Goal: Information Seeking & Learning: Learn about a topic

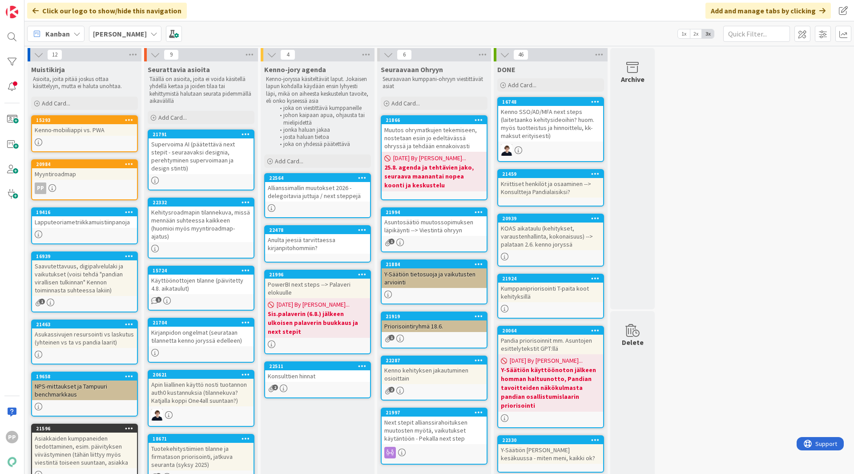
click at [332, 437] on div "Kenno-jory agenda Kenno-joryssa käsiteltävät laput. Jokaisen lapun kohdalla käy…" at bounding box center [318, 390] width 114 height 658
click at [742, 179] on div "12 Muistikirja Asioita, joita pitää joskus ottaa käsittelyyn, mutta ei haluta u…" at bounding box center [439, 386] width 826 height 676
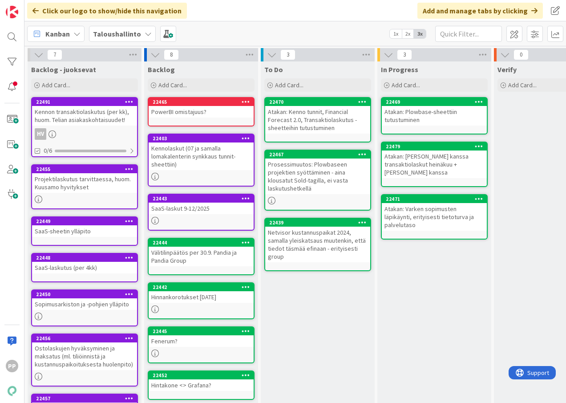
click at [126, 31] on b "Taloushallinto" at bounding box center [117, 33] width 48 height 9
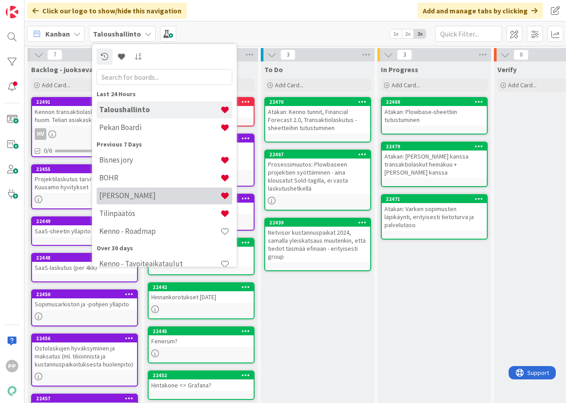
click at [147, 191] on h4 "[PERSON_NAME]" at bounding box center [159, 195] width 121 height 9
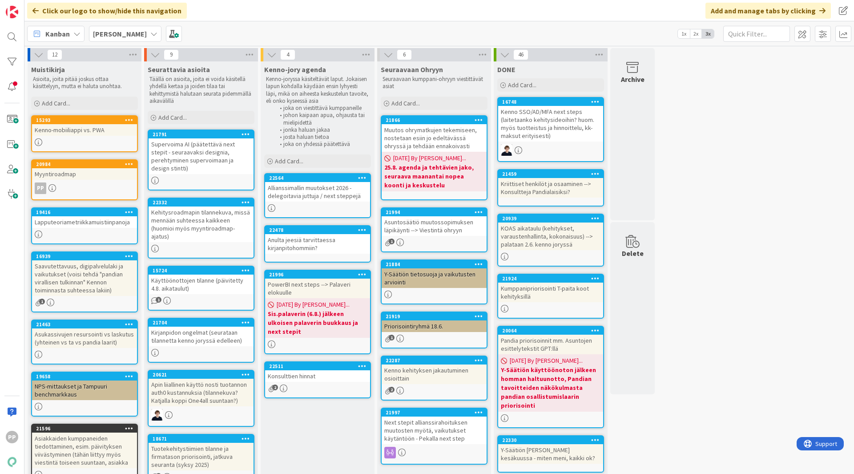
click at [566, 205] on div "12 Muistikirja Asioita, joita pitää joskus ottaa käsittelyyn, mutta ei haluta u…" at bounding box center [439, 386] width 826 height 676
click at [566, 306] on div "12 Muistikirja Asioita, joita pitää joskus ottaa käsittelyyn, mutta ei haluta u…" at bounding box center [439, 386] width 826 height 676
click at [566, 249] on div "12 Muistikirja Asioita, joita pitää joskus ottaa käsittelyyn, mutta ei haluta u…" at bounding box center [439, 386] width 826 height 676
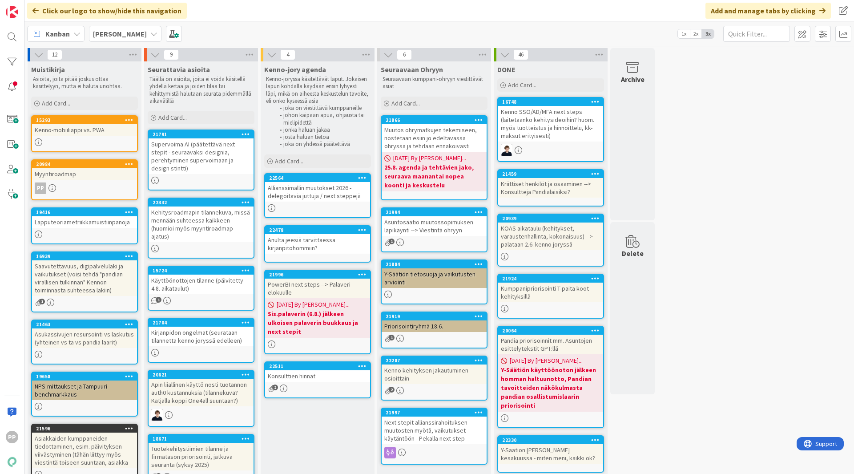
click at [340, 402] on div "Kenno-jory agenda Kenno-joryssa käsiteltävät laput. Jokaisen lapun kohdalla käy…" at bounding box center [318, 390] width 114 height 658
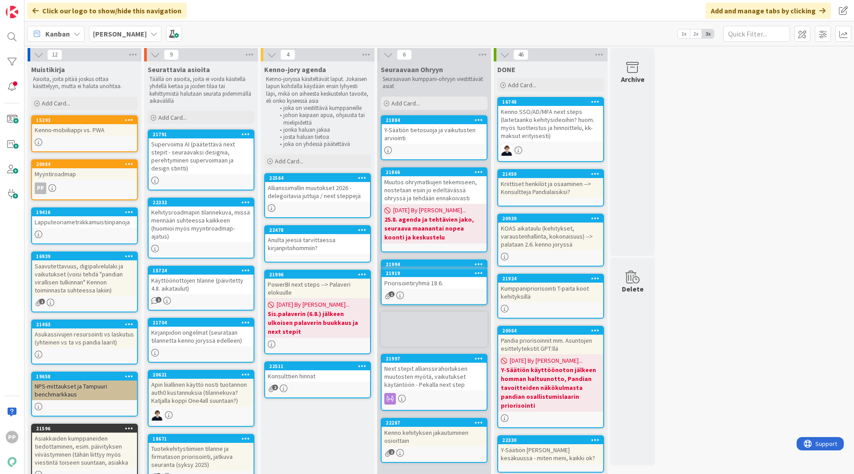
scroll to position [8, 0]
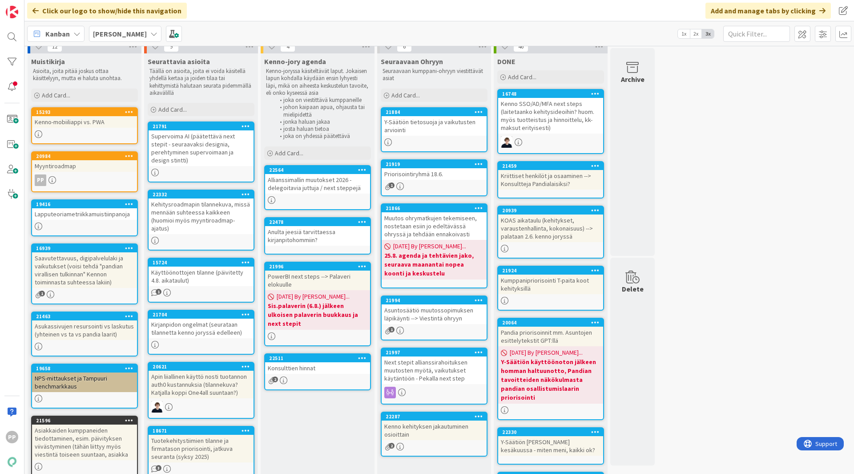
drag, startPoint x: 672, startPoint y: 240, endPoint x: 662, endPoint y: 239, distance: 9.9
click at [566, 240] on div "12 Muistikirja Asioita, joita pitää joskus ottaa käsittelyyn, mutta ei haluta u…" at bounding box center [439, 378] width 826 height 676
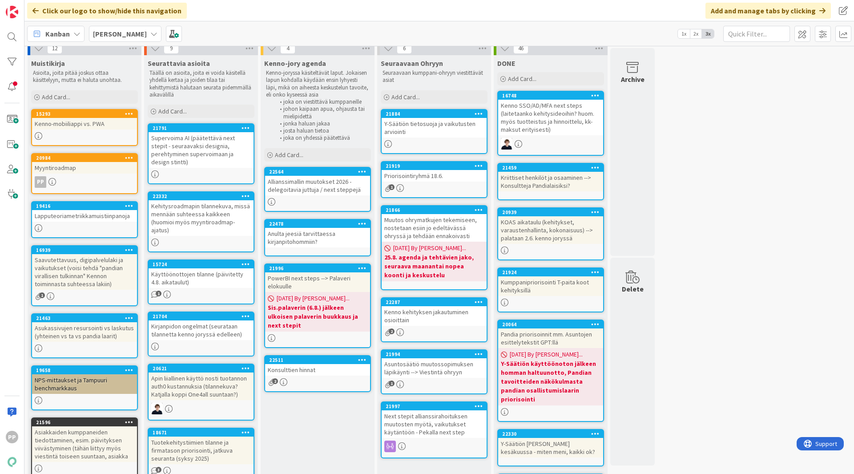
scroll to position [0, 0]
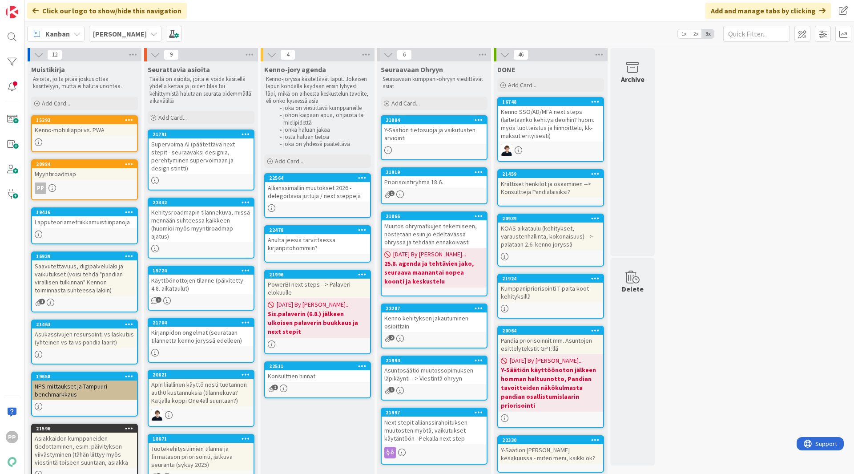
click at [424, 140] on div "Y-Säätiön tietosuoja ja vaikutusten arviointi" at bounding box center [434, 134] width 105 height 20
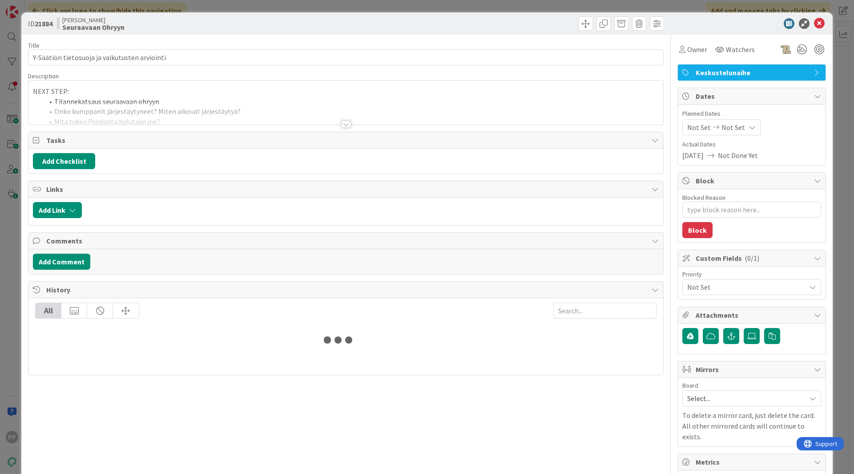
type textarea "x"
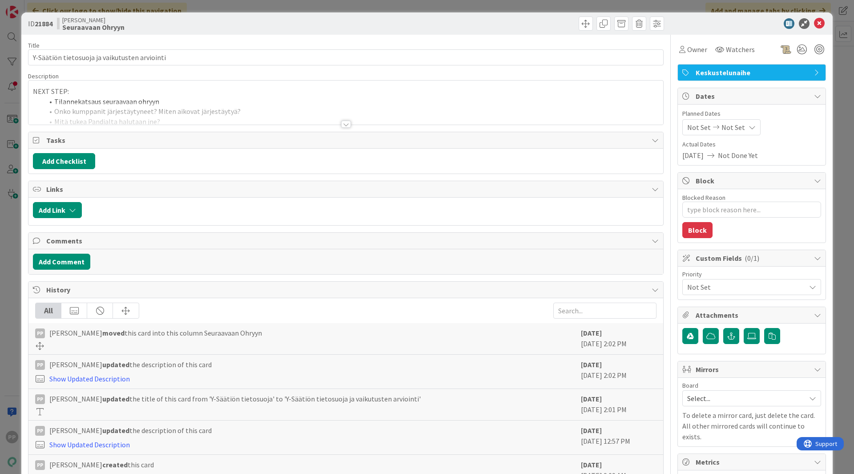
click at [172, 117] on div at bounding box center [345, 113] width 635 height 23
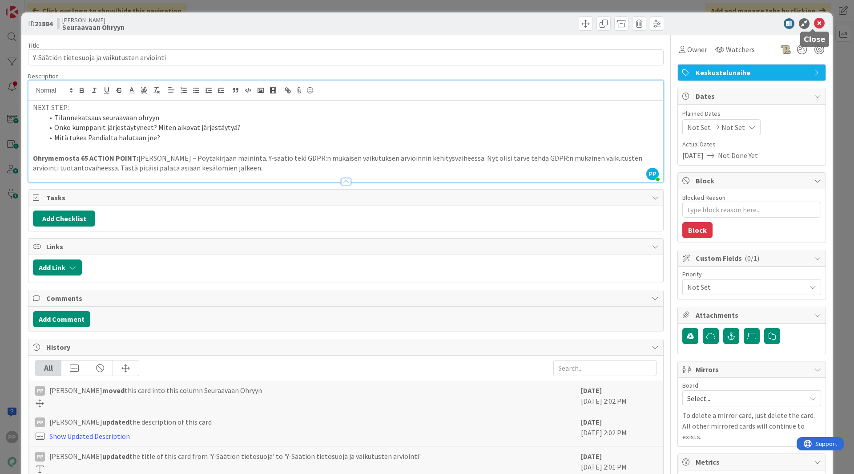
click at [566, 22] on icon at bounding box center [819, 23] width 11 height 11
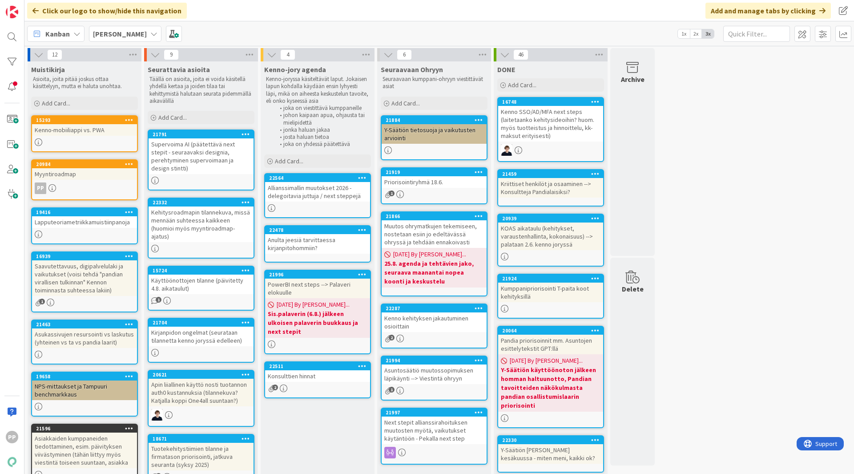
click at [334, 402] on div "Kenno-jory agenda Kenno-joryssa käsiteltävät laput. Jokaisen lapun kohdalla käy…" at bounding box center [318, 390] width 114 height 658
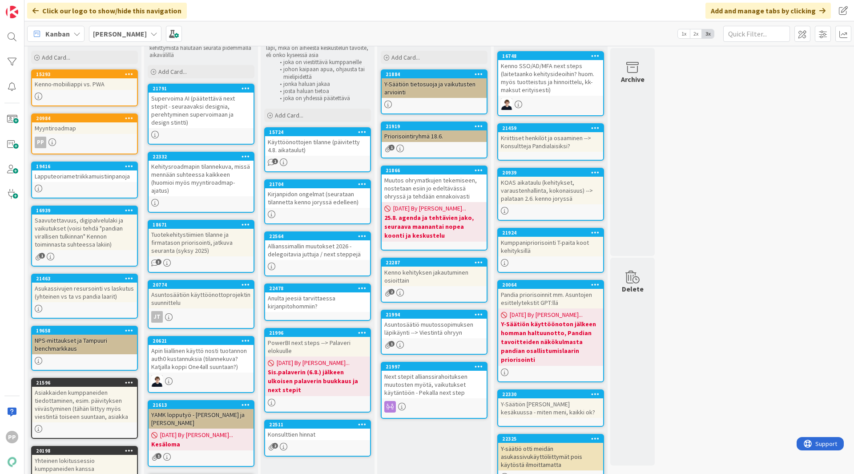
scroll to position [1, 0]
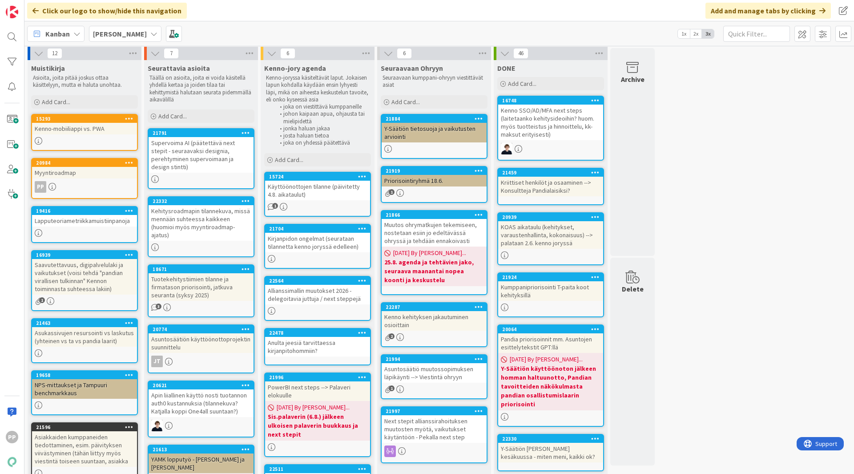
click at [106, 134] on div "Kenno-mobiiliappi vs. PWA" at bounding box center [84, 129] width 105 height 12
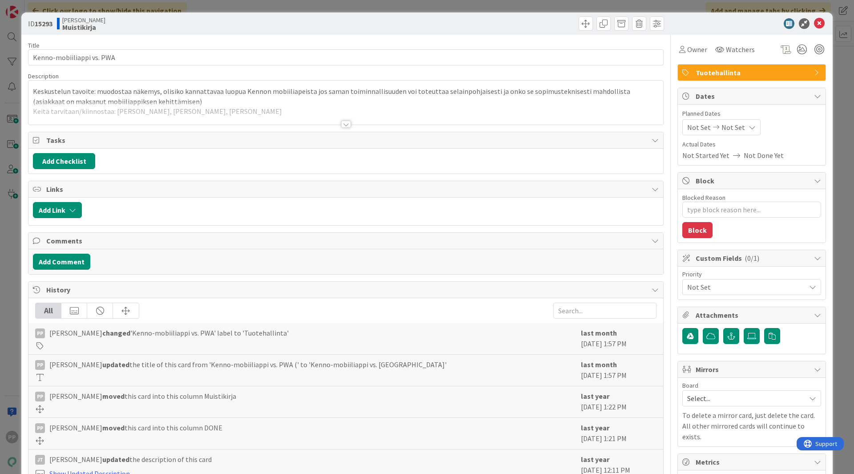
type textarea "x"
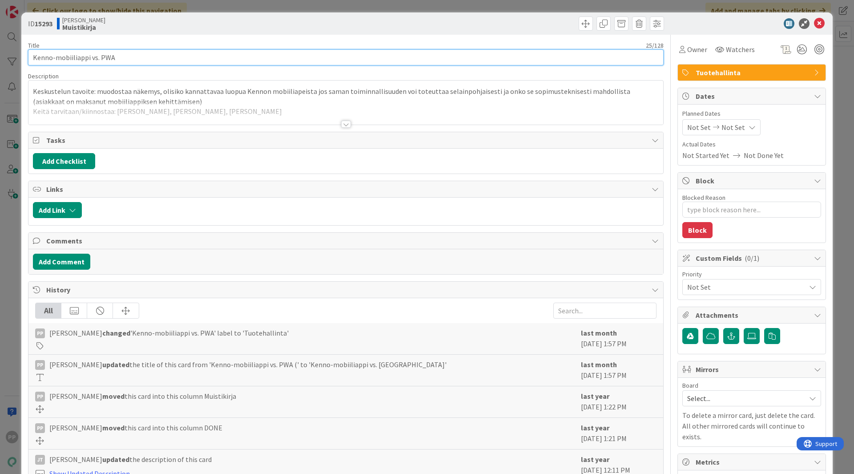
click at [202, 56] on input "Kenno-mobiiliappi vs. PWA" at bounding box center [346, 57] width 636 height 16
type input "Kenno-mobiiliappi vs. PWA -> [PERSON_NAME]"
type textarea "x"
type input "Kenno-mobiiliappi vs. PWA -> [PERSON_NAME] j"
type textarea "x"
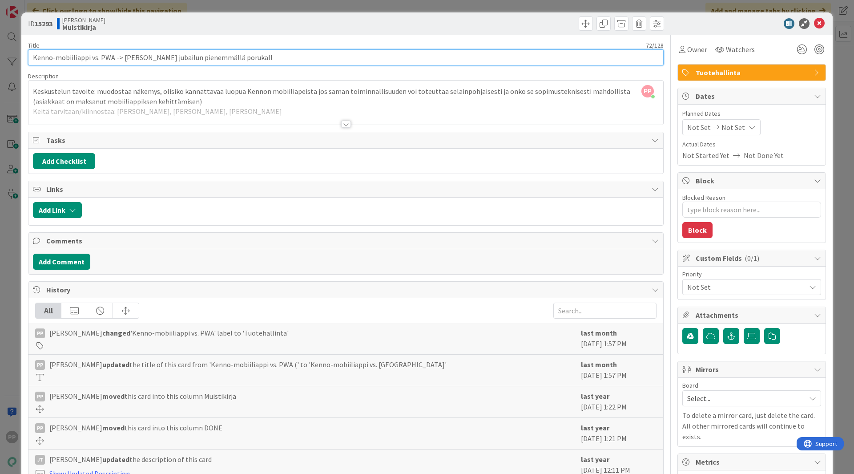
type input "Kenno-mobiiliappi vs. PWA -> [PERSON_NAME] jubailun pienemmällä porukalla"
type textarea "x"
type input "Kenno-mobiiliappi vs. PWA -> [PERSON_NAME] jubailun pienemmällä porukalla"
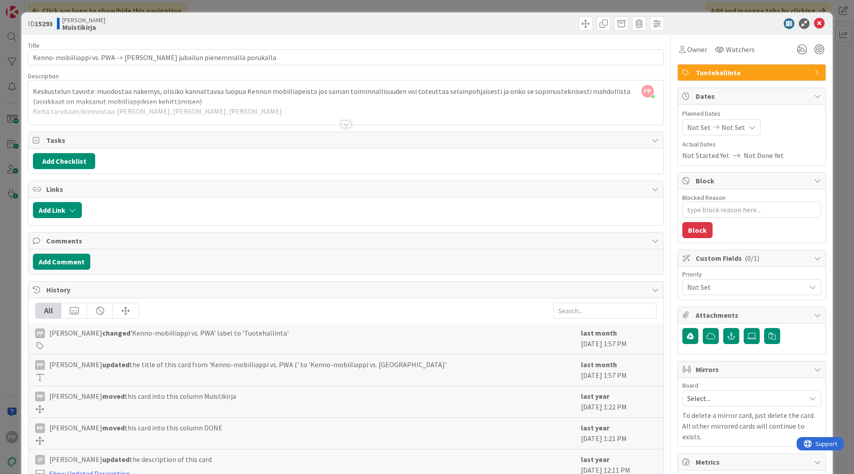
click at [265, 37] on div "Title 73 / 128 Kenno-mobiiliappi vs. PWA -> [PERSON_NAME] jubailun pienemmällä …" at bounding box center [346, 328] width 636 height 587
click at [290, 9] on div "ID 15293 [PERSON_NAME] Muistikirja Title 73 / 128 Kenno-mobiiliappi vs. PWA -> …" at bounding box center [427, 237] width 854 height 474
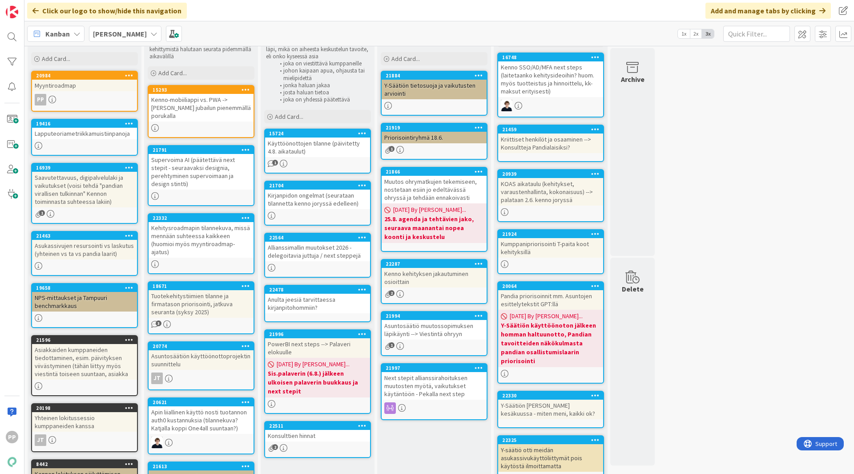
scroll to position [89, 0]
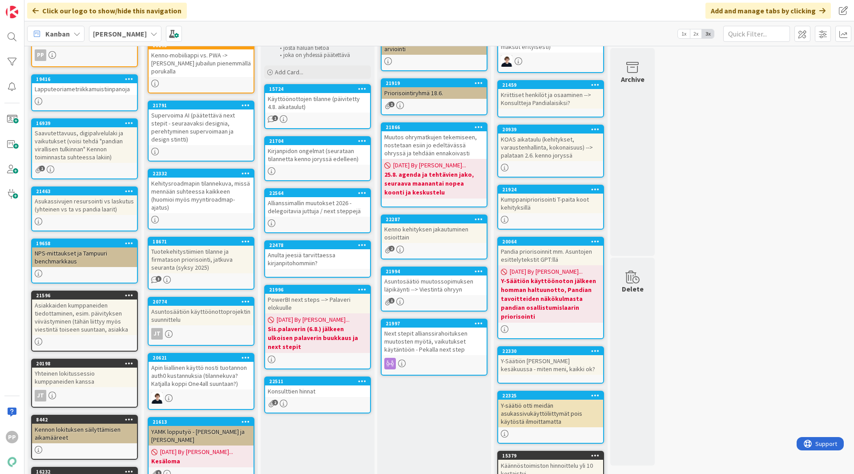
click at [224, 197] on div "Kehitysroadmapin tilannekuva, missä mennään suhteessa kaikkeen (huomioi myös my…" at bounding box center [201, 196] width 105 height 36
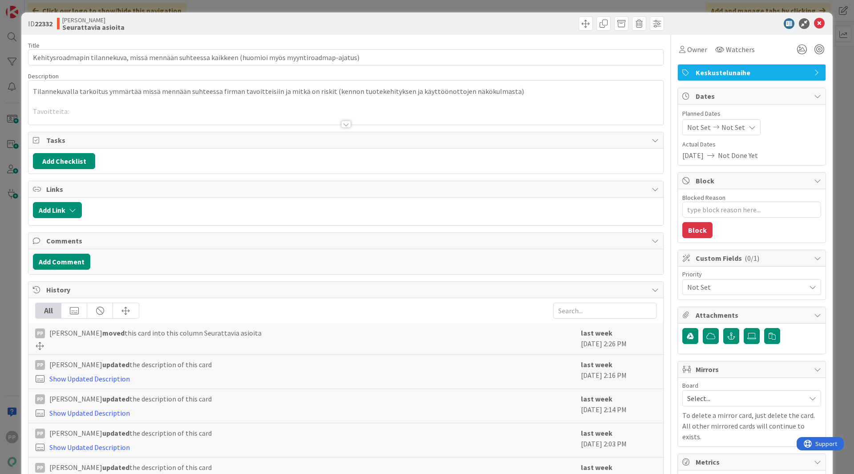
click at [180, 113] on div at bounding box center [345, 113] width 635 height 23
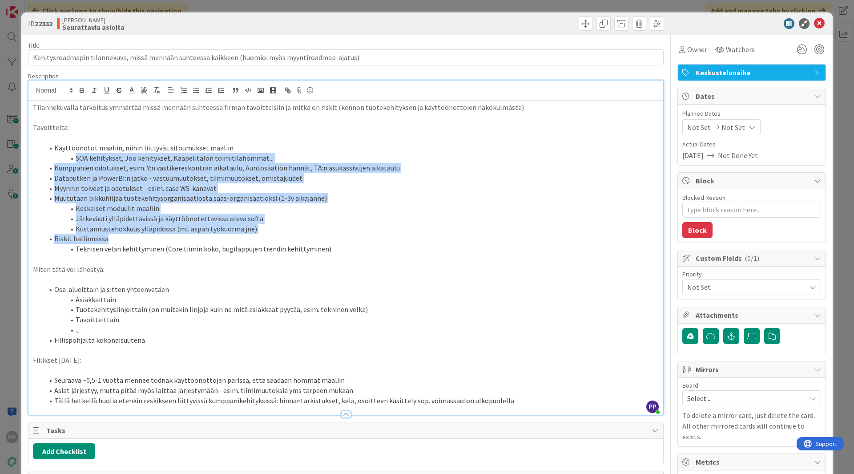
drag, startPoint x: 57, startPoint y: 153, endPoint x: 344, endPoint y: 245, distance: 302.0
click at [343, 242] on ol "Käyttöönotot maaliin, niihin liittyvät sitoumukset maaliin SOA kehitykset, Joo …" at bounding box center [346, 198] width 626 height 111
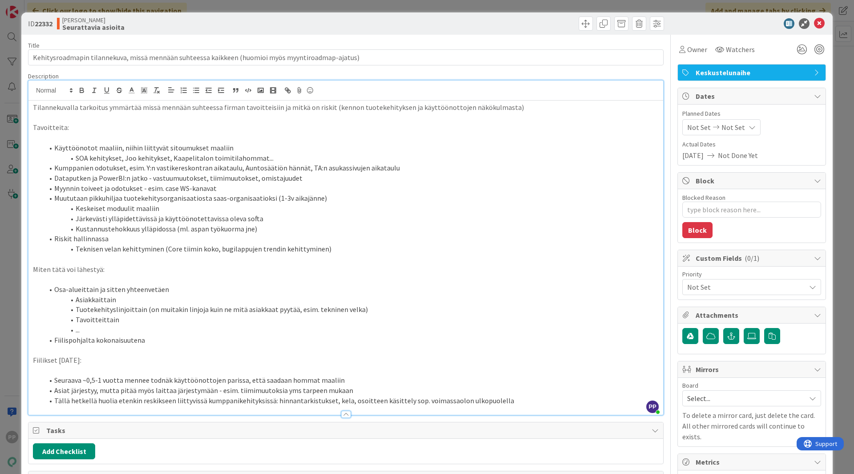
click at [348, 257] on p at bounding box center [346, 259] width 626 height 10
click at [11, 161] on div "ID 22332 Kenno JoRy Seurattavia asioita Title 98 / 128 Kehitysroadmapin tilanne…" at bounding box center [427, 237] width 854 height 474
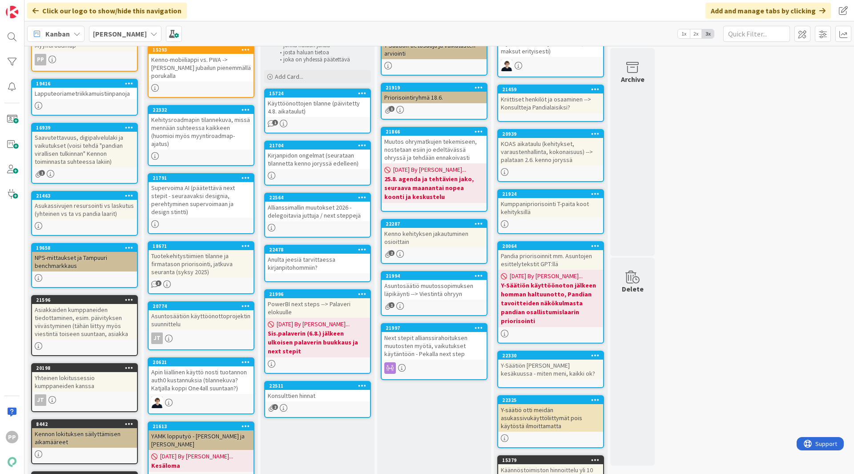
scroll to position [69, 0]
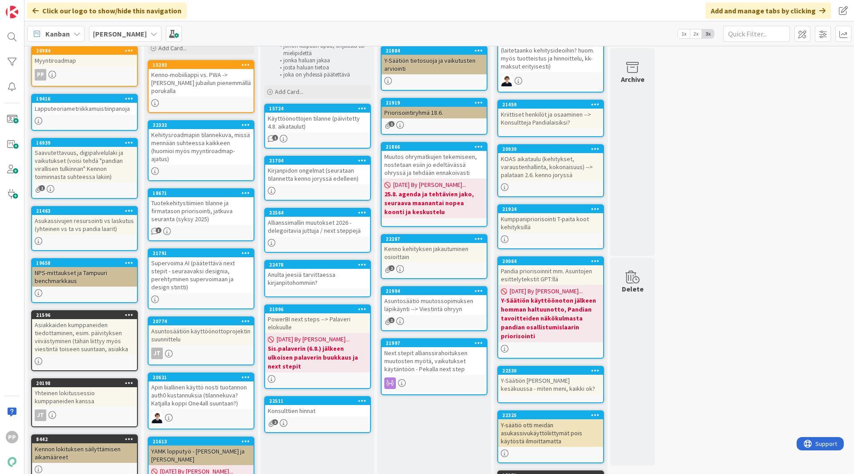
click at [216, 222] on div "Tuotekehitystiimien tilanne ja firmatason priorisointi, jatkuva seuranta (syksy…" at bounding box center [201, 211] width 105 height 28
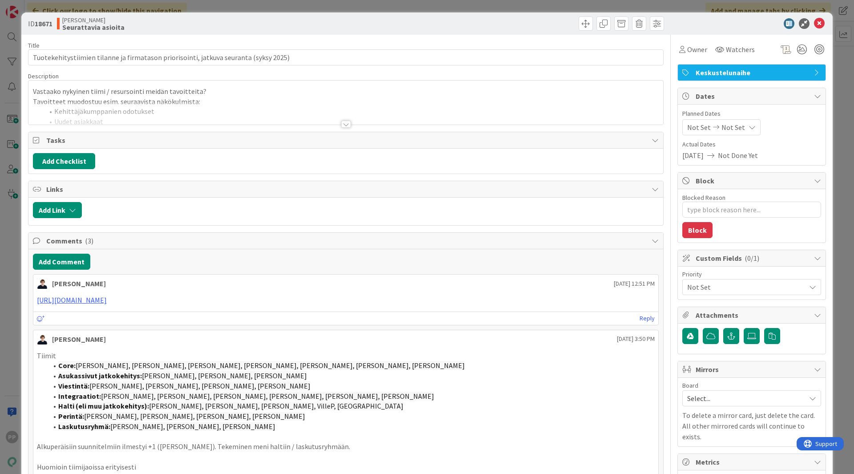
click at [184, 109] on div at bounding box center [345, 113] width 635 height 23
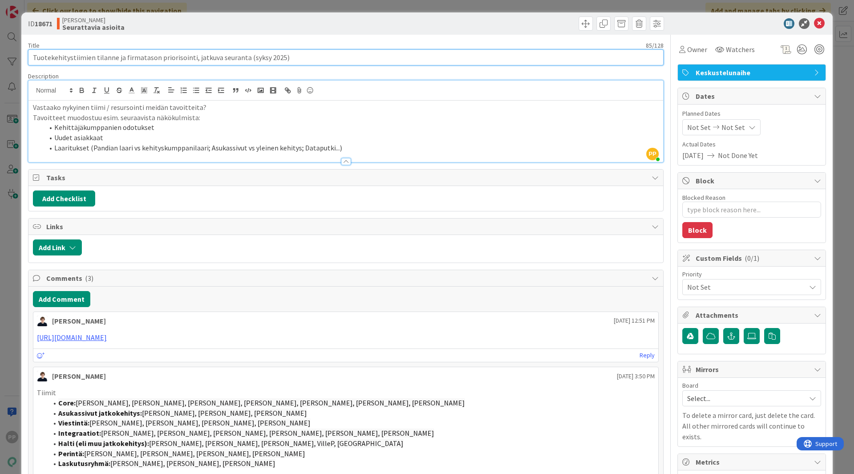
drag, startPoint x: 38, startPoint y: 57, endPoint x: 323, endPoint y: 61, distance: 284.9
click at [323, 61] on input "Tuotekehitystiimien tilanne ja firmatason priorisointi, jatkuva seuranta (syksy…" at bounding box center [346, 57] width 636 height 16
drag, startPoint x: 197, startPoint y: 58, endPoint x: 156, endPoint y: 77, distance: 45.2
click at [157, 65] on input "Tuotekehitystiimien tilanne ja firmatason priorisointi, jatkuva seuranta (syksy…" at bounding box center [346, 57] width 636 height 16
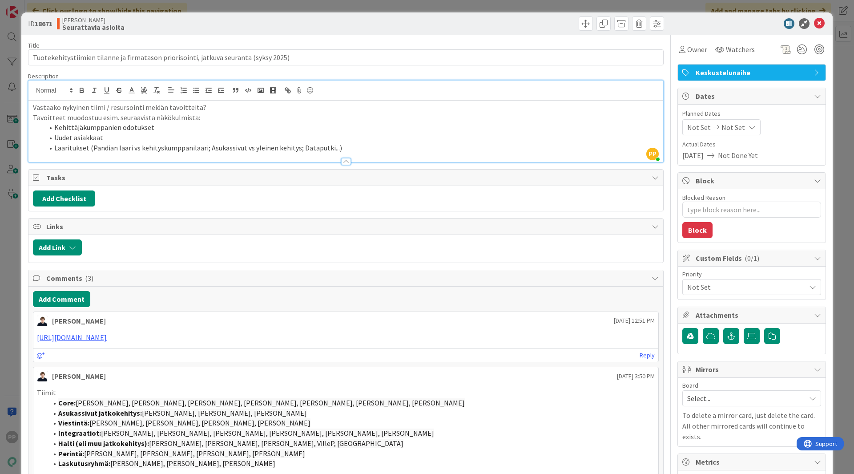
click at [149, 115] on p "Tavoitteet muodostuu esim. seuraavista näkökulmista:" at bounding box center [346, 118] width 626 height 10
click at [26, 97] on div "ID 18671 [PERSON_NAME] asioita Title 85 / 128 Tuotekehitystiimien tilanne ja fi…" at bounding box center [427, 482] width 812 height 941
click at [12, 107] on div "ID 18671 [PERSON_NAME] asioita Title 85 / 128 Tuotekehitystiimien tilanne ja fi…" at bounding box center [427, 237] width 854 height 474
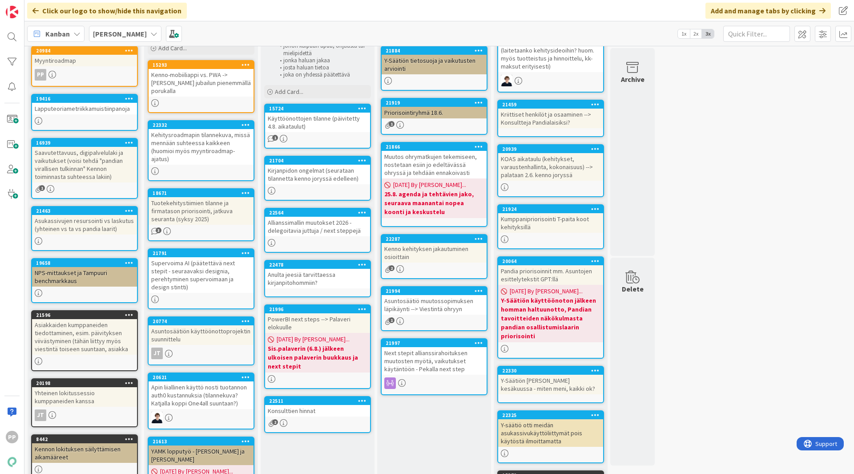
click at [170, 160] on div "Kehitysroadmapin tilannekuva, missä mennään suhteessa kaikkeen (huomioi myös my…" at bounding box center [201, 147] width 105 height 36
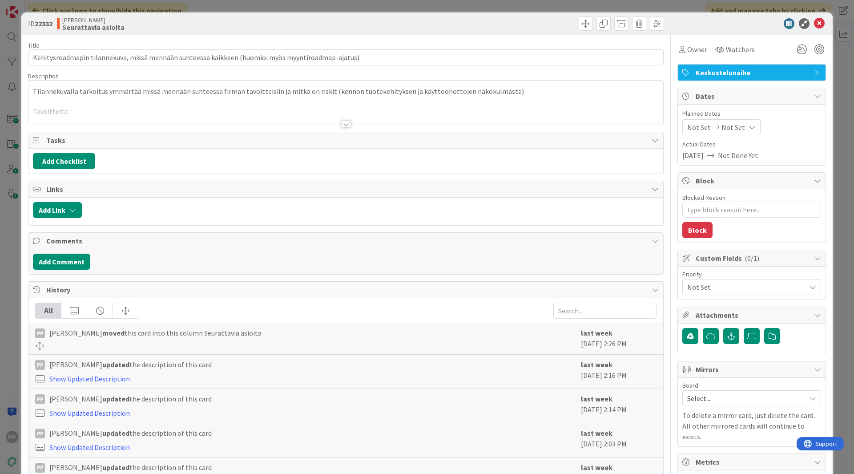
click at [118, 114] on div at bounding box center [345, 113] width 635 height 23
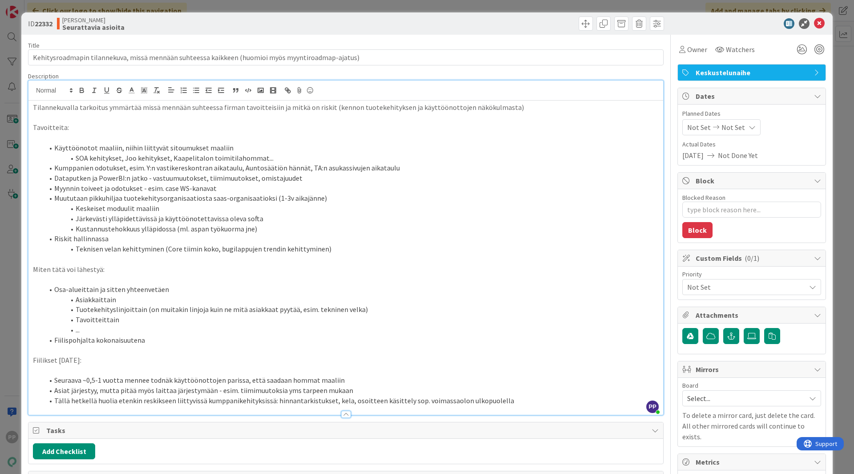
click at [25, 112] on div "ID 22332 Kenno JoRy Seurattavia asioita Title 98 / 128 Kehitysroadmapin tilanne…" at bounding box center [427, 410] width 812 height 796
click at [16, 112] on div "ID 22332 Kenno JoRy Seurattavia asioita Title 98 / 128 Kehitysroadmapin tilanne…" at bounding box center [427, 237] width 854 height 474
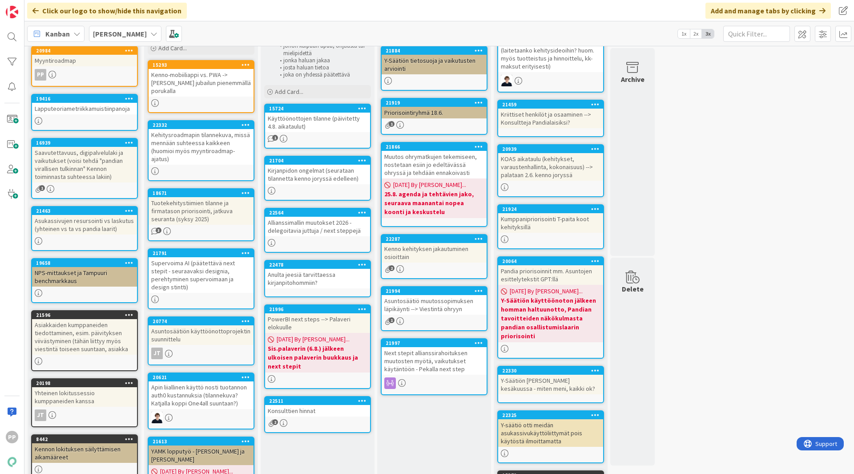
click at [219, 156] on div "Kehitysroadmapin tilannekuva, missä mennään suhteessa kaikkeen (huomioi myös my…" at bounding box center [201, 147] width 105 height 36
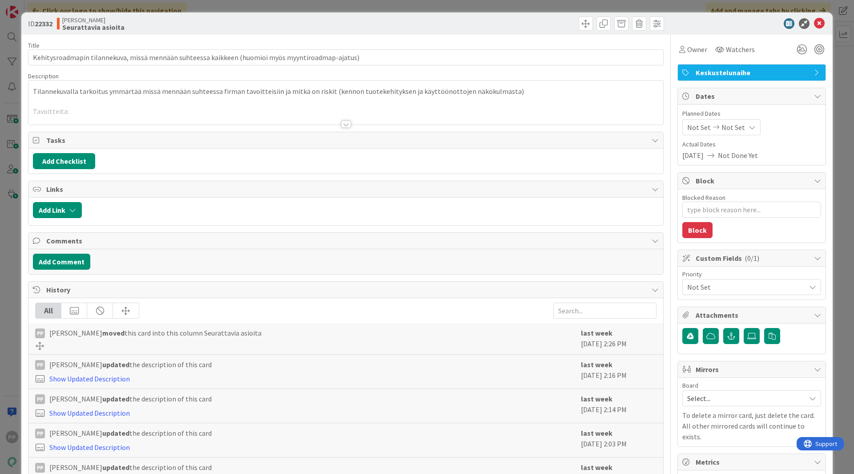
type textarea "x"
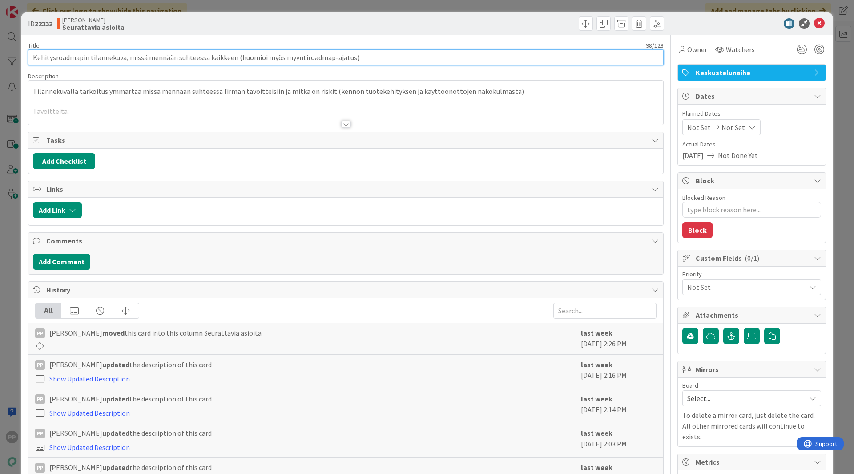
click at [445, 55] on input "Kehitysroadmapin tilannekuva, missä mennään suhteessa kaikkeen (huomioi myös my…" at bounding box center [346, 57] width 636 height 16
type input "Kehitysroadmapin tilannekuva, missä mennään suhteessa kaikkeen (huomioi myös my…"
type textarea "x"
type input "Kehitysroadmapin tilannekuva, missä mennään suhteessa kaikkeen (huomioi myös my…"
type textarea "x"
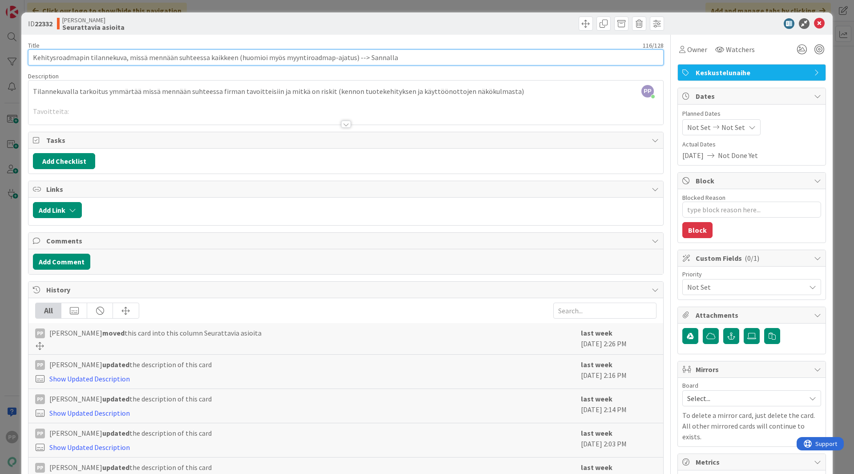
type input "Kehitysroadmapin tilannekuva, missä mennään suhteessa kaikkeen (huomioi myös my…"
type textarea "x"
type input "Kehitysroadmapin tilannekuva, missä mennään suhteessa kaikkeen (huomioi myös my…"
type textarea "x"
type input "Kehitysroadmapin tilannekuva, missä mennään suhteessa kaikkeen (huomioi myös my…"
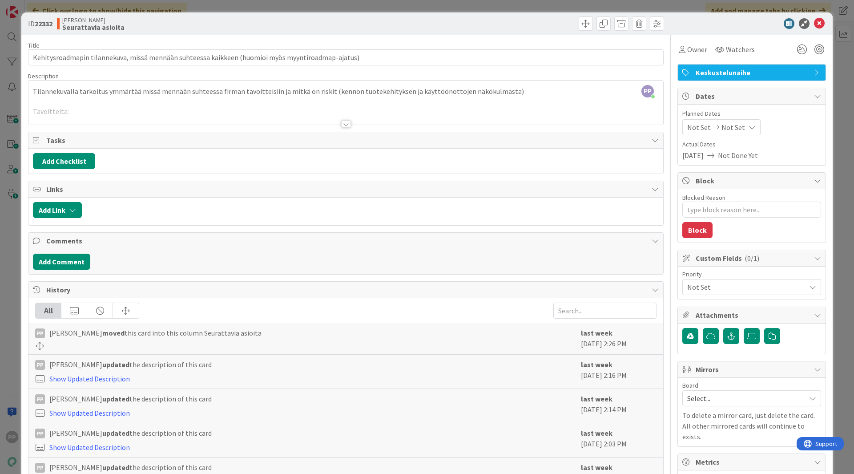
click at [32, 92] on div "PP [PERSON_NAME] just joined Tilannekuvalla tarkoitus ymmärtää missä mennään su…" at bounding box center [345, 103] width 635 height 44
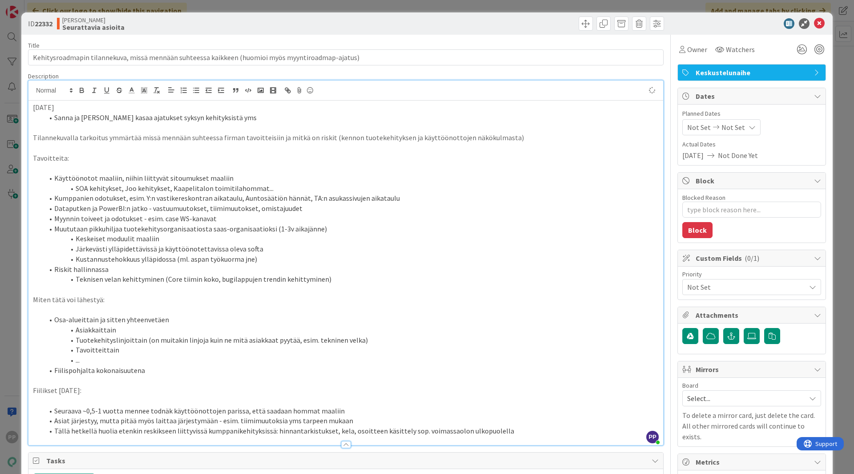
click at [100, 118] on li "Sanna ja [PERSON_NAME] kasaa ajatukset syksyn kehityksistä yms" at bounding box center [351, 118] width 615 height 10
click at [290, 115] on li "Sanna ja [PERSON_NAME] ja [PERSON_NAME] kasaa ajatukset syksyn kehityksistä yms" at bounding box center [351, 118] width 615 height 10
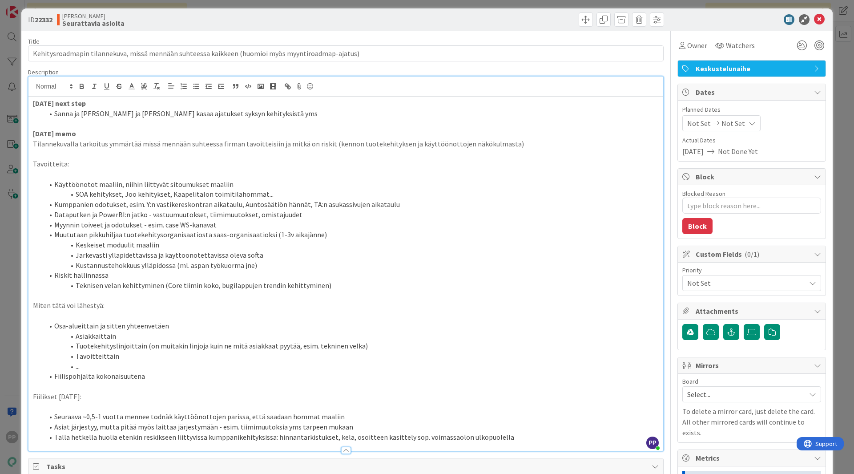
scroll to position [3, 0]
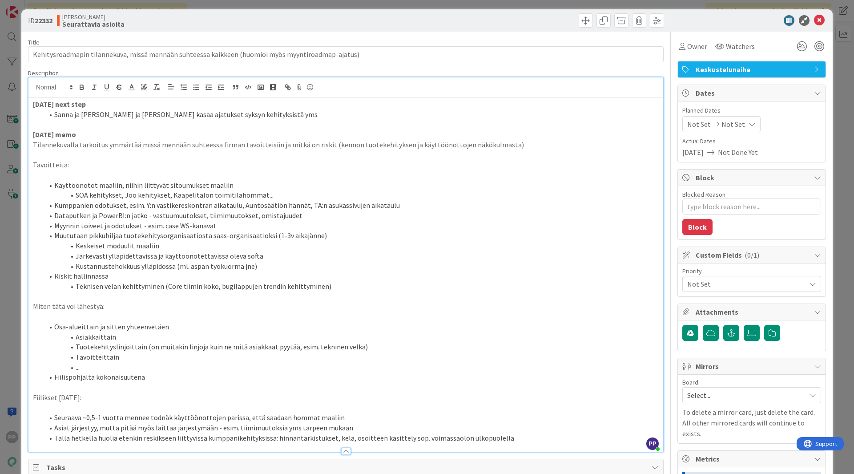
click at [221, 68] on div "Title 98 / 128 Kehitysroadmapin tilannekuva, missä mennään suhteessa kaikkeen (…" at bounding box center [346, 435] width 636 height 807
click at [284, 39] on div "Title 98 / 128" at bounding box center [346, 42] width 636 height 8
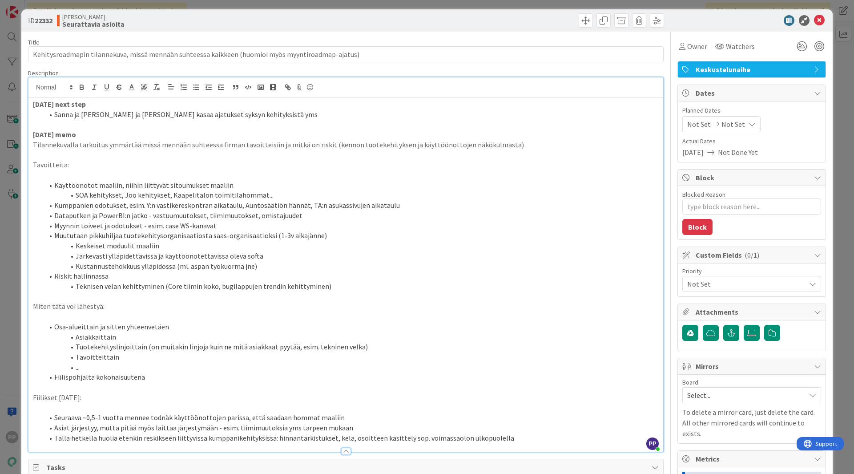
click at [288, 36] on div "Title 98 / 128 Kehitysroadmapin tilannekuva, missä mennään suhteessa kaikkeen (…" at bounding box center [346, 435] width 636 height 807
click at [282, 25] on div "[PERSON_NAME] asioita" at bounding box center [200, 20] width 287 height 14
click at [271, 7] on div "ID 22332 Kenno JoRy Seurattavia asioita Title 98 / 128 Kehitysroadmapin tilanne…" at bounding box center [427, 237] width 854 height 474
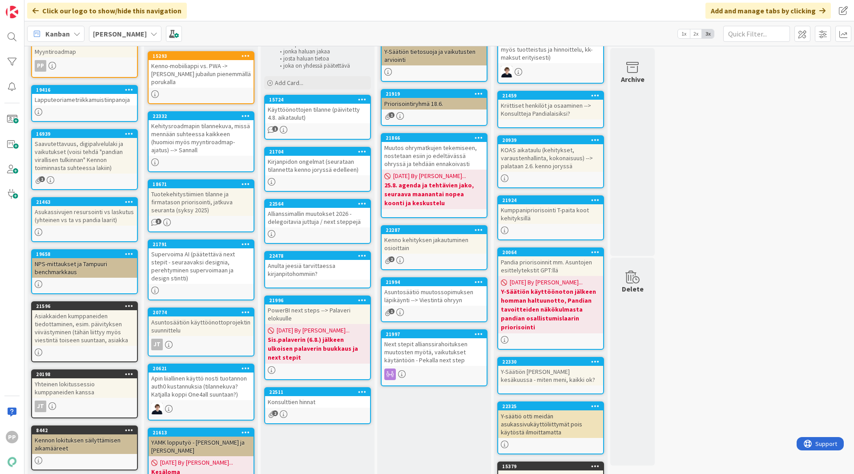
click at [231, 148] on div "Kehitysroadmapin tilannekuva, missä mennään suhteessa kaikkeen (huomioi myös my…" at bounding box center [201, 138] width 105 height 36
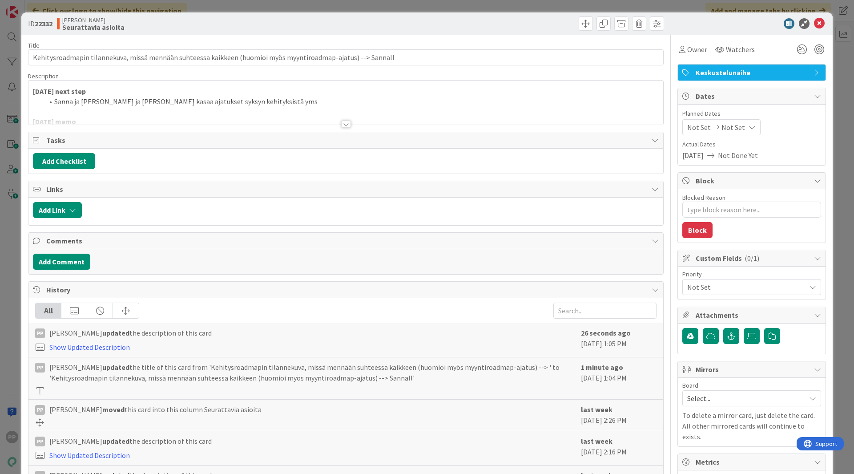
type textarea "x"
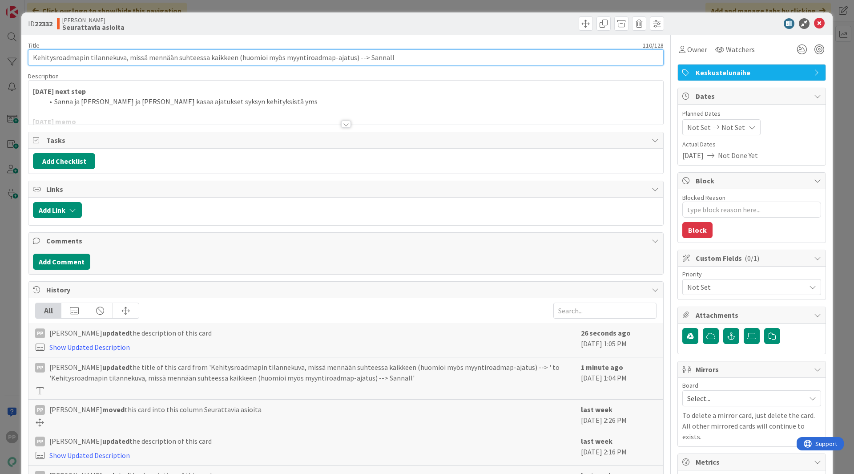
drag, startPoint x: 349, startPoint y: 58, endPoint x: 640, endPoint y: 51, distance: 290.7
click at [601, 58] on input "Kehitysroadmapin tilannekuva, missä mennään suhteessa kaikkeen (huomioi myös my…" at bounding box center [346, 57] width 636 height 16
type input "Kehitysroadmapin tilannekuva, missä mennään suhteessa kaikkeen (huomioi myös my…"
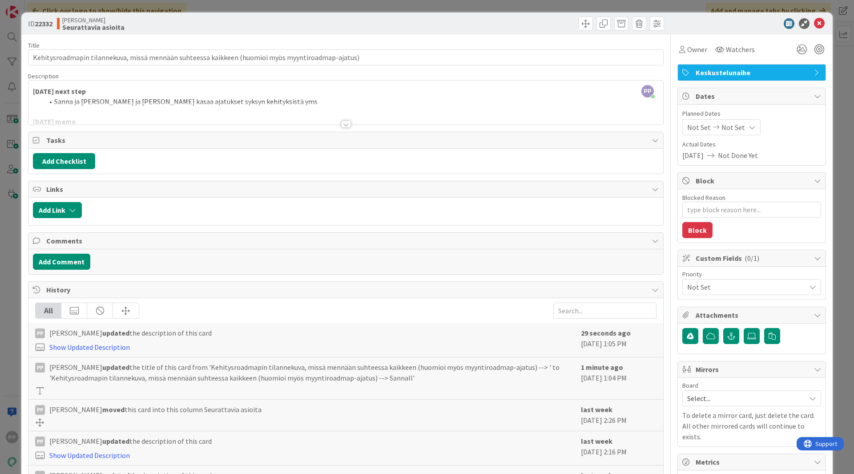
click at [434, 67] on div "Title 98 / 128 Kehitysroadmapin tilannekuva, missä mennään suhteessa kaikkeen (…" at bounding box center [346, 328] width 636 height 587
click at [425, 43] on div "Title 98 / 128" at bounding box center [346, 45] width 636 height 8
click at [419, 8] on div "ID 22332 Kenno JoRy Seurattavia asioita Title 98 / 128 Kehitysroadmapin tilanne…" at bounding box center [427, 237] width 854 height 474
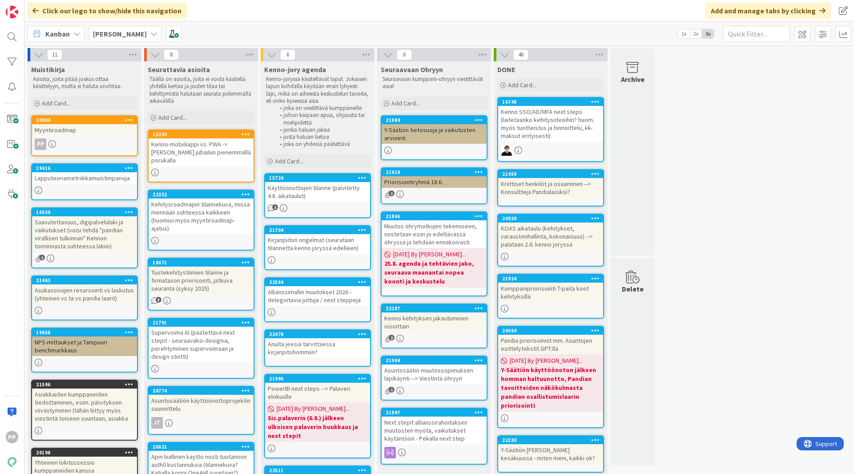
click at [695, 229] on div "11 Muistikirja Asioita, joita pitää joskus ottaa käsittelyyn, mutta ei haluta u…" at bounding box center [439, 383] width 826 height 670
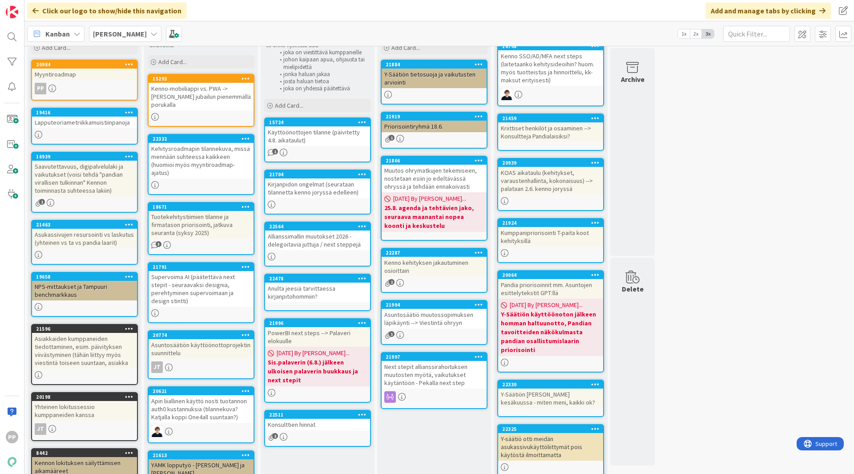
scroll to position [56, 0]
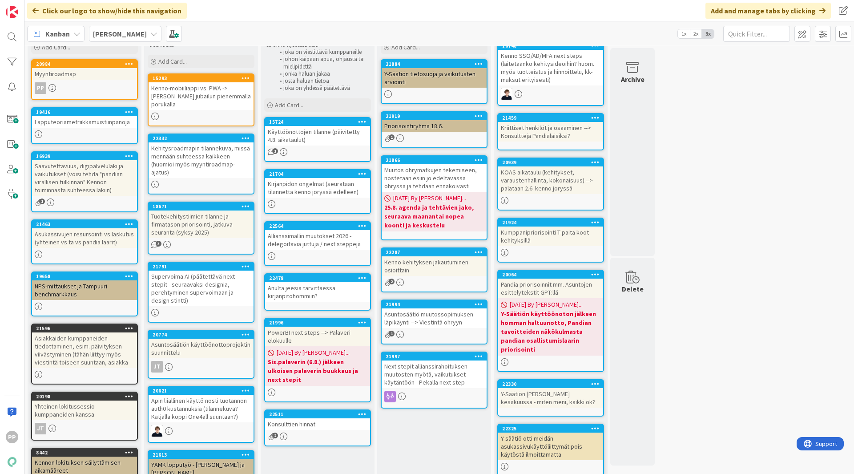
click at [296, 140] on div "Käyttöönottojen tilanne (päivitetty 4.8. aikataulut)" at bounding box center [317, 136] width 105 height 20
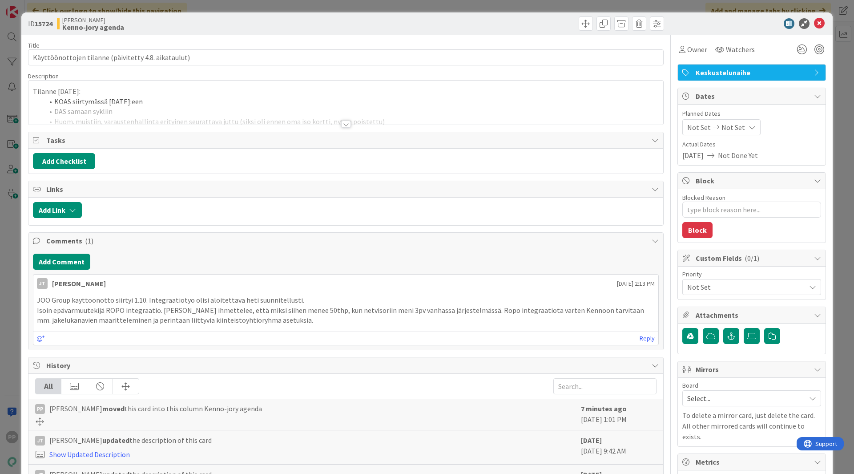
click at [168, 110] on div at bounding box center [345, 113] width 635 height 23
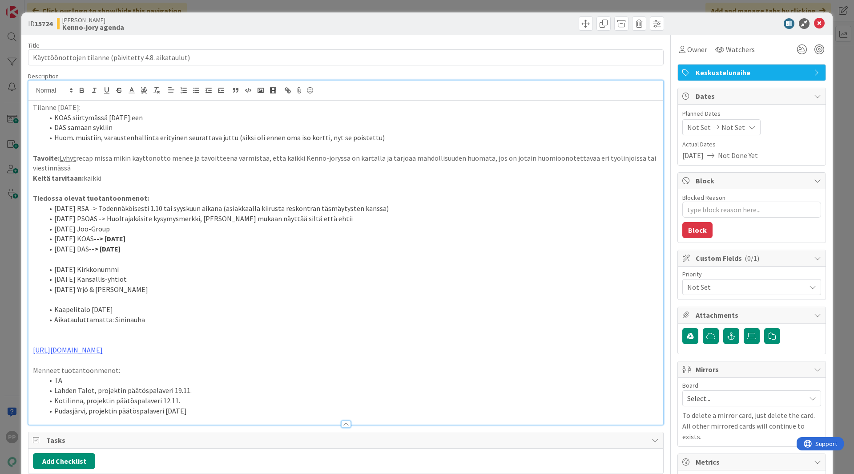
click at [39, 108] on p "Tilanne [DATE]:" at bounding box center [346, 107] width 626 height 10
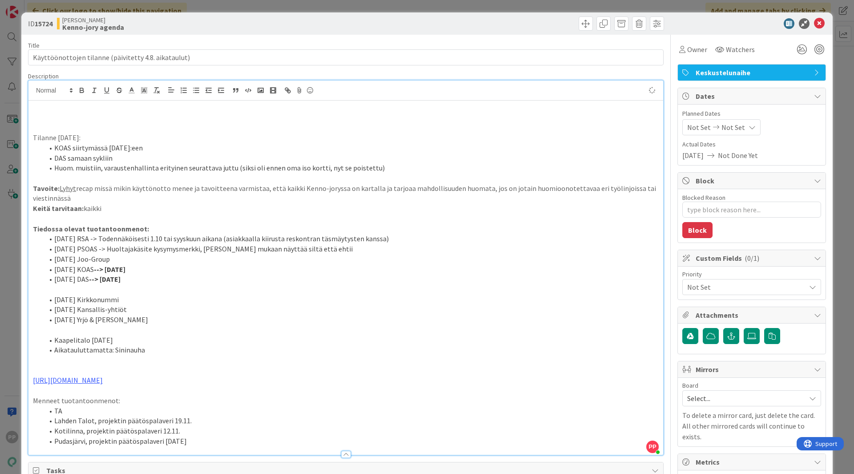
type textarea "x"
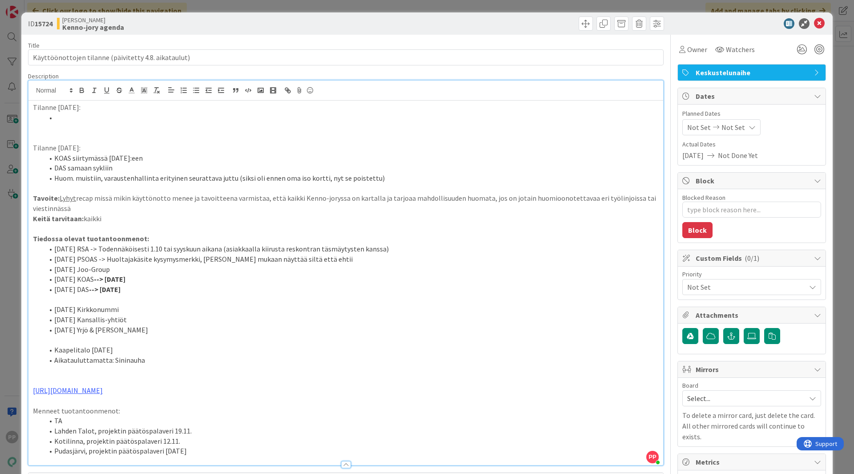
click at [90, 117] on li at bounding box center [351, 118] width 615 height 10
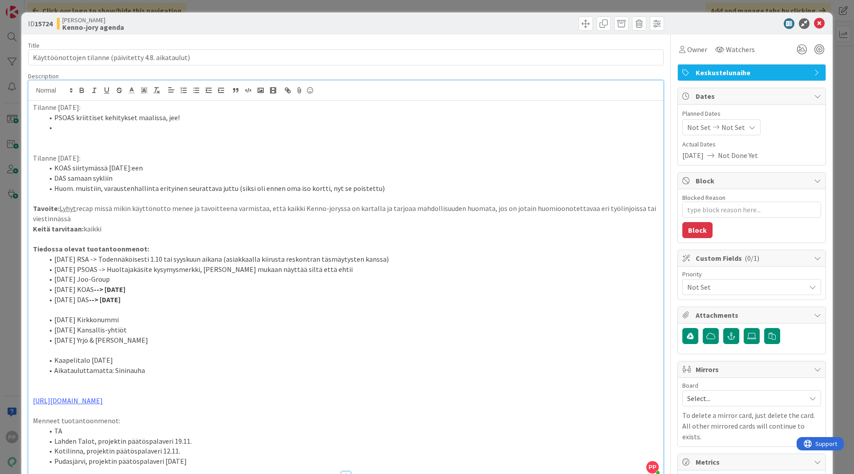
drag, startPoint x: 52, startPoint y: 258, endPoint x: 145, endPoint y: 300, distance: 102.2
click at [145, 300] on ol "[DATE] RSA -> Todennäköisesti 1.10 tai syyskuun aikana (asiakkaalla kiirusta re…" at bounding box center [346, 279] width 626 height 51
click at [145, 300] on li "[DATE] DAS --> [DATE]" at bounding box center [351, 300] width 615 height 10
click at [163, 130] on li at bounding box center [351, 127] width 615 height 10
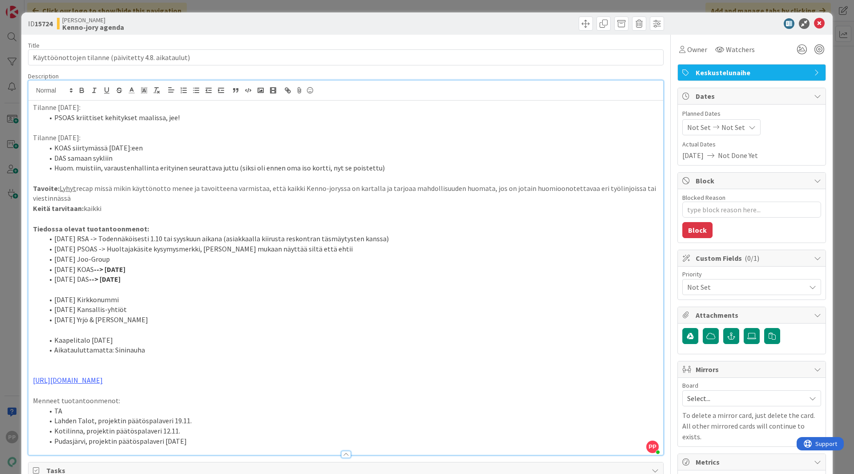
click at [228, 121] on li "PSOAS kriittiset kehitykset maalissa, jee!" at bounding box center [351, 118] width 615 height 10
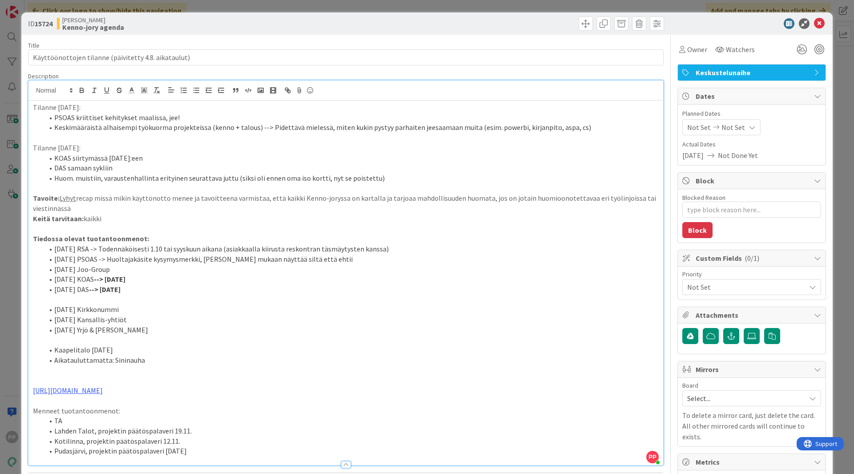
click at [234, 72] on div "Title 52 / 128 Käyttöönottojen tilanne (päivitetty 4.8. aikataulut) Description…" at bounding box center [346, 478] width 636 height 887
click at [229, 42] on div "Title 52 / 128" at bounding box center [346, 45] width 636 height 8
click at [217, 36] on div "Title 52 / 128 Käyttöönottojen tilanne (päivitetty 4.8. aikataulut) Description…" at bounding box center [346, 478] width 636 height 887
click at [579, 129] on li "Keskimääräistä alhaisempi työkuorma projekteissa (kenno + talous) --> Pidettävä…" at bounding box center [351, 127] width 615 height 10
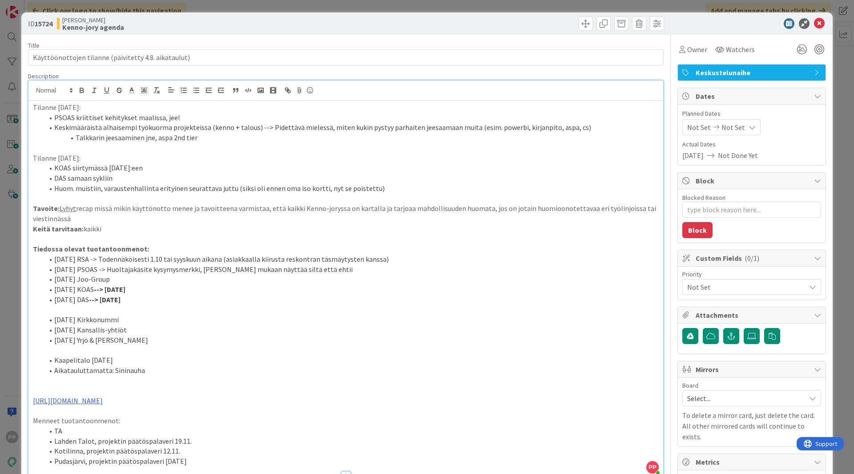
click at [506, 46] on div "Title 52 / 128" at bounding box center [346, 45] width 636 height 8
click at [499, 2] on div "ID 15724 [PERSON_NAME]-jory agenda Title 52 / 128 Käyttöönottojen tilanne (päiv…" at bounding box center [427, 237] width 854 height 474
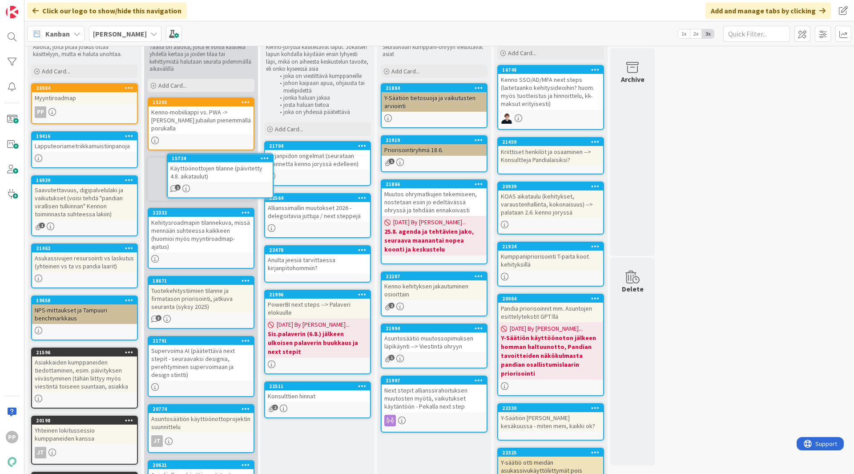
scroll to position [29, 0]
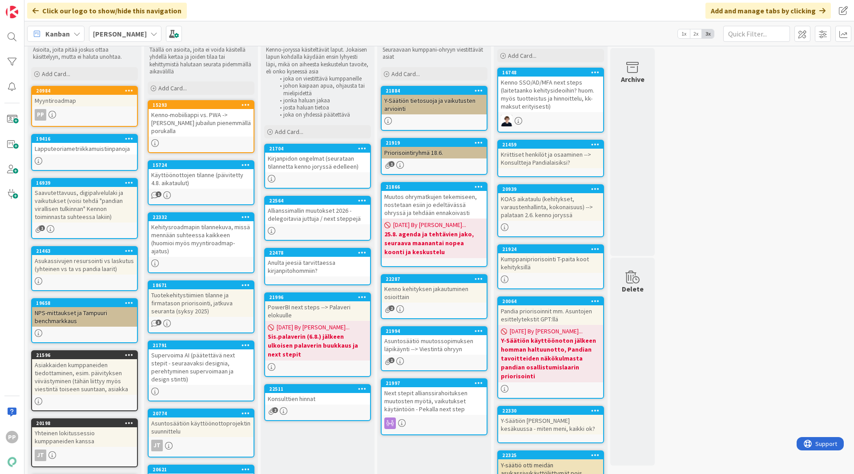
click at [348, 171] on div "Kirjanpidon ongelmat (seurataan tilannetta kenno joryssä edelleen)" at bounding box center [317, 163] width 105 height 20
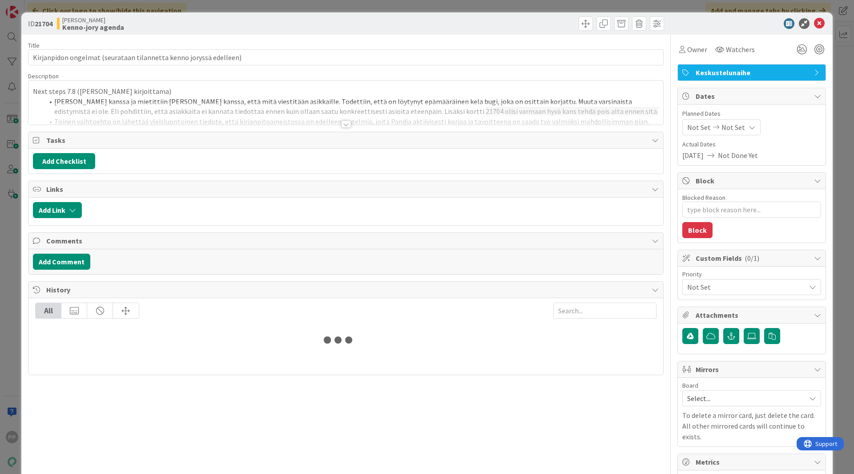
type textarea "x"
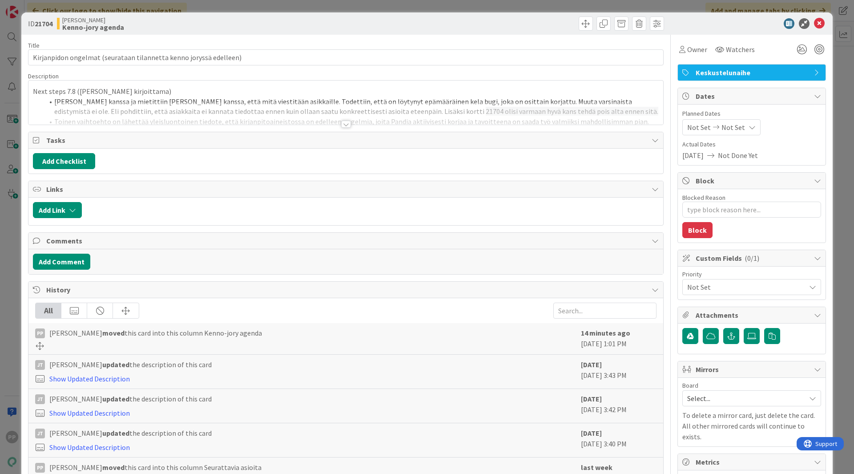
click at [242, 117] on div at bounding box center [345, 113] width 635 height 23
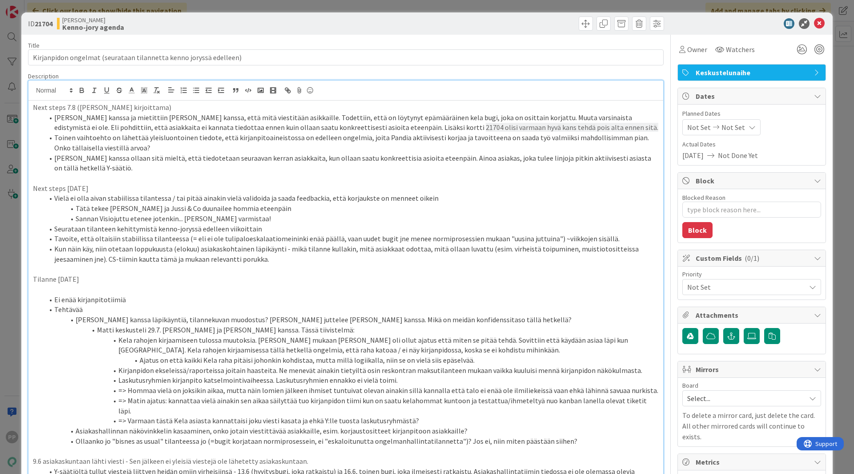
click at [299, 198] on li "Vielä ei olla aivan stabiilissa tilantessa / tai pitää ainakin vielä validoida …" at bounding box center [351, 198] width 615 height 10
drag, startPoint x: 292, startPoint y: 121, endPoint x: 518, endPoint y: 117, distance: 226.6
click at [518, 117] on li "[PERSON_NAME] kanssa ja mietittiin [PERSON_NAME] kanssa, että mitä viestitään a…" at bounding box center [351, 123] width 615 height 20
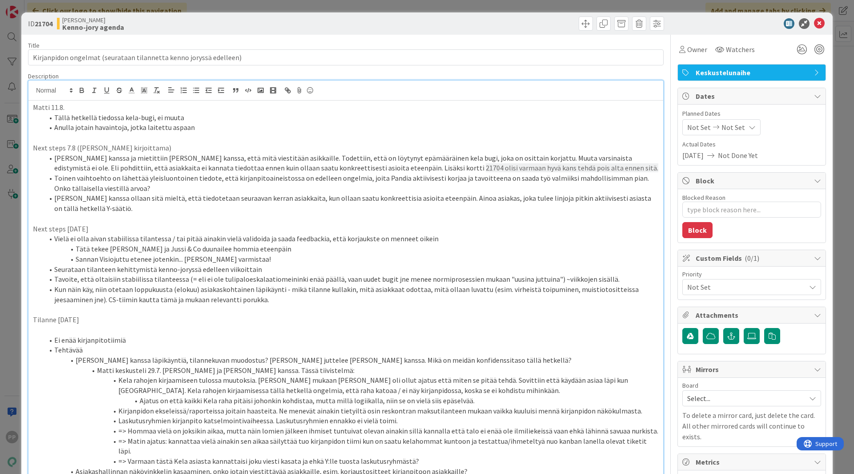
click at [229, 125] on li "Anulla jotain havaintoja, jotka laitettu aspaan" at bounding box center [351, 127] width 615 height 10
click at [166, 33] on div "ID 21704 [PERSON_NAME]-jory agenda" at bounding box center [427, 23] width 812 height 22
click at [210, 130] on li "Anulla jotain havaintoja, jotka laitettu aspaan" at bounding box center [351, 127] width 615 height 10
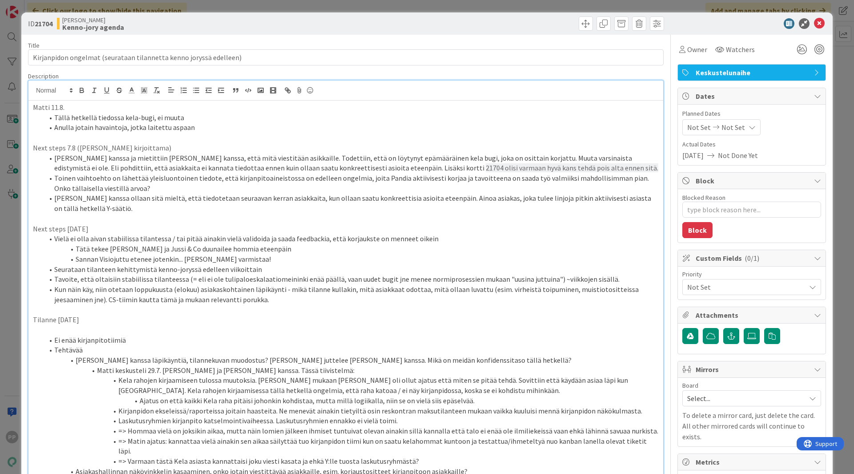
click at [279, 42] on div "Title 66 / 128" at bounding box center [346, 45] width 636 height 8
click at [281, 28] on div "[PERSON_NAME]-jory agenda" at bounding box center [200, 23] width 287 height 14
click at [287, 9] on div "ID 21704 [PERSON_NAME]-jory agenda Title 66 / 128 Kirjanpidon ongelmat (seurata…" at bounding box center [427, 237] width 854 height 474
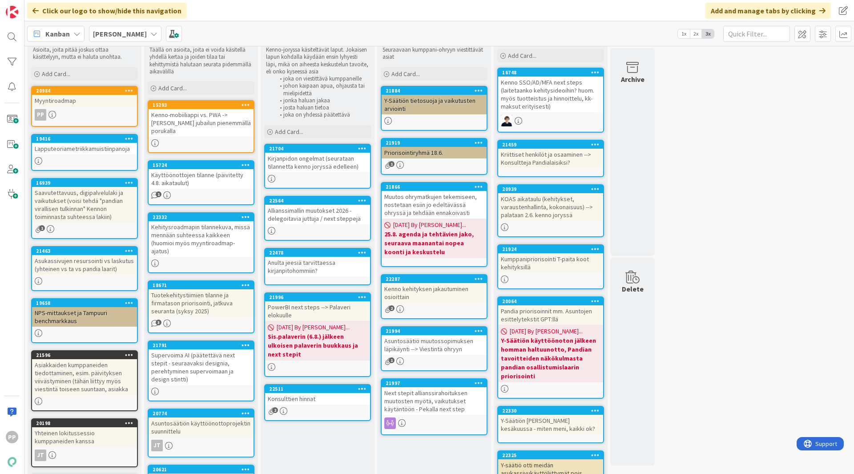
click at [299, 267] on div "Anulta jeesiä tarvittaessa kirjanpitohommiin?" at bounding box center [317, 267] width 105 height 20
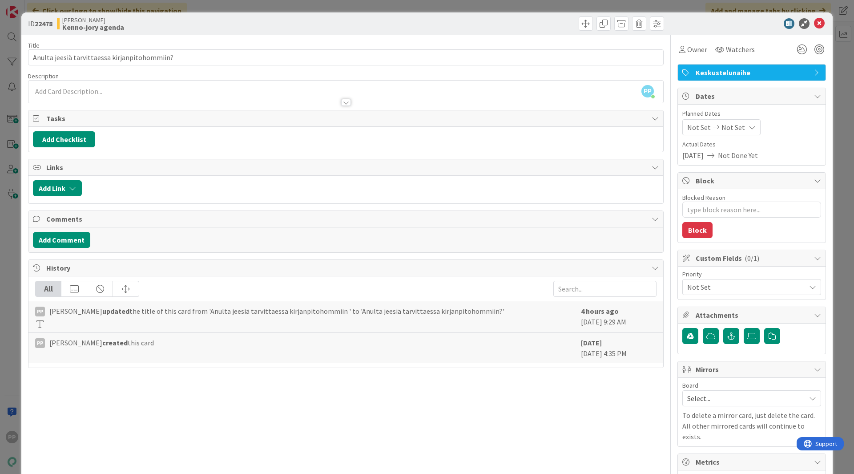
click at [285, 45] on div "Title 45 / 128" at bounding box center [346, 45] width 636 height 8
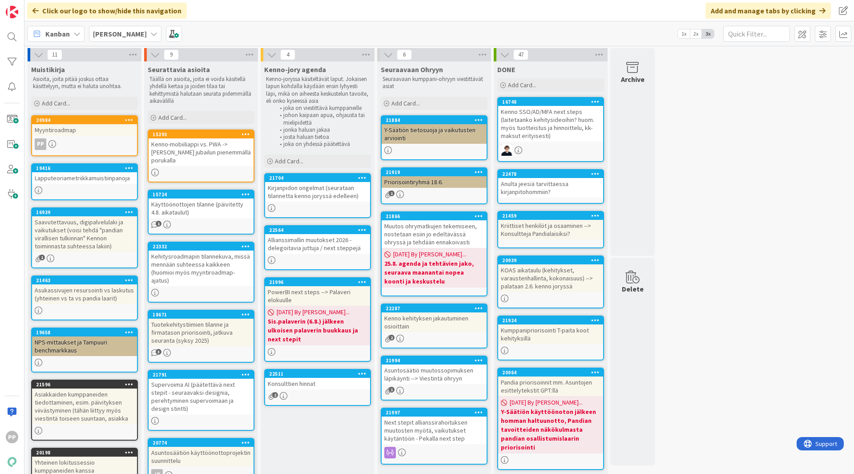
click at [703, 219] on div "11 Muistikirja Asioita, joita pitää joskus ottaa käsittelyyn, mutta ei haluta u…" at bounding box center [439, 390] width 826 height 684
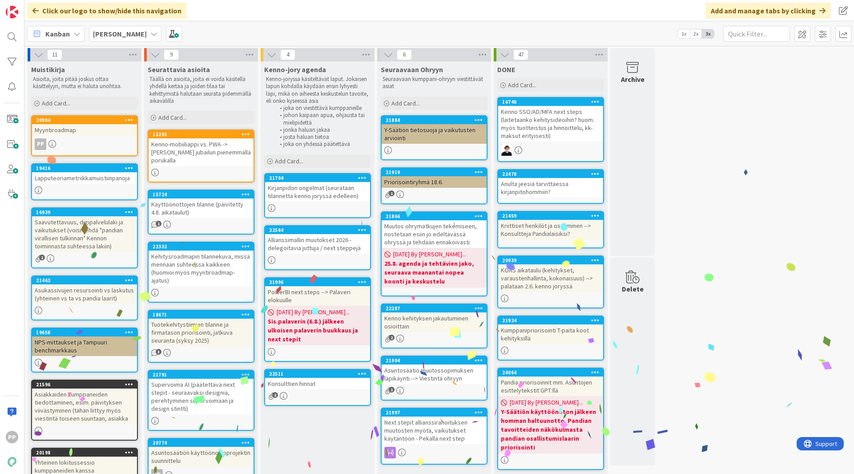
click at [703, 219] on div "11 Muistikirja Asioita, joita pitää joskus ottaa käsittelyyn, mutta ei haluta u…" at bounding box center [439, 390] width 826 height 684
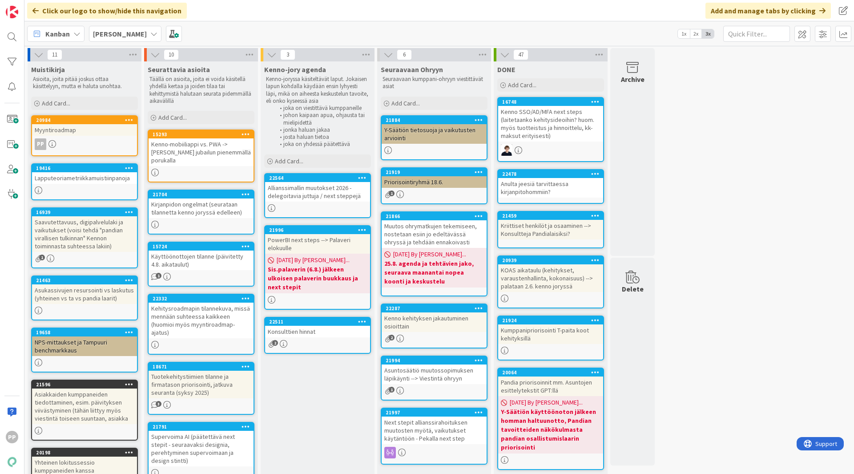
click at [306, 375] on div "Kenno-jory agenda Kenno-joryssa käsiteltävät laput. Jokaisen lapun kohdalla käy…" at bounding box center [318, 420] width 114 height 718
click at [330, 195] on div "Allianssimallin muutokset 2026 - delegoitavia juttuja / next steppejä" at bounding box center [317, 192] width 105 height 20
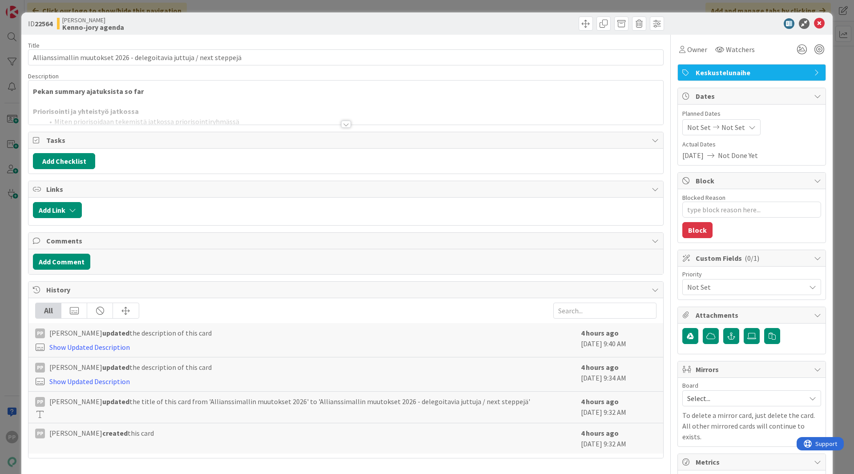
click at [206, 105] on div at bounding box center [345, 113] width 635 height 23
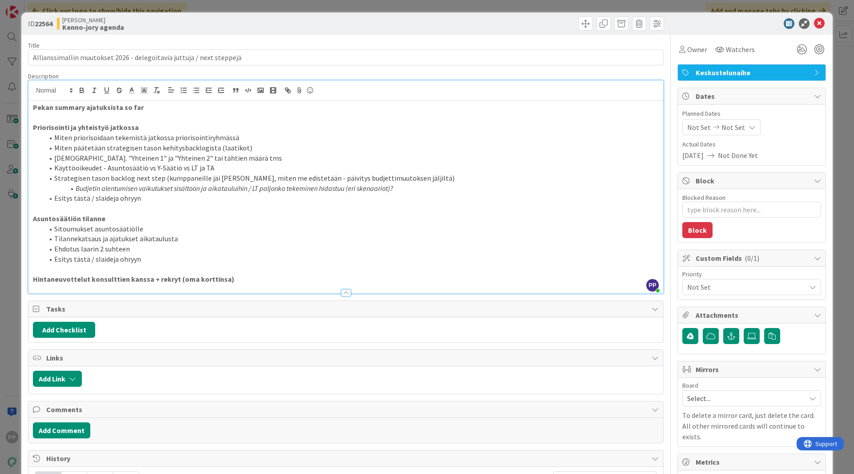
click at [272, 31] on div "ID 22564 [PERSON_NAME]-jory agenda" at bounding box center [427, 23] width 812 height 22
click at [307, 197] on li "Esitys tästä / slaideja ohryyn" at bounding box center [351, 198] width 615 height 10
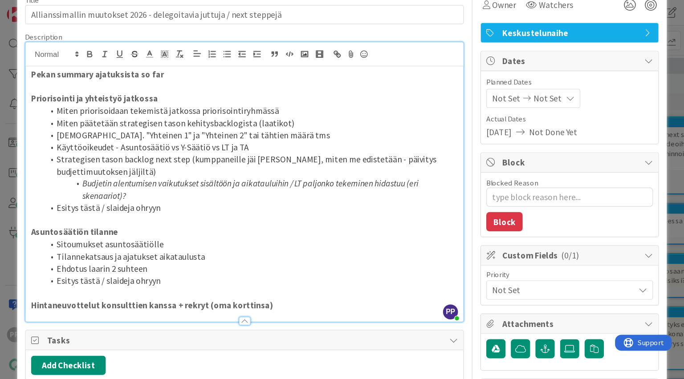
scroll to position [59, 0]
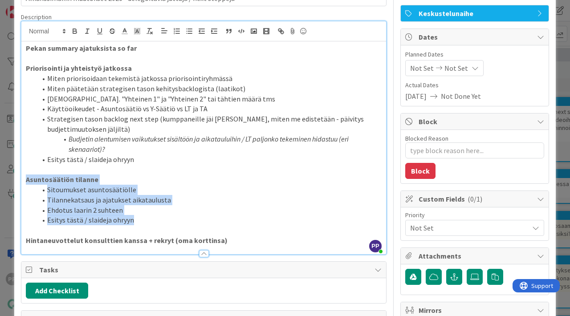
drag, startPoint x: 148, startPoint y: 217, endPoint x: 0, endPoint y: 178, distance: 152.5
click at [0, 178] on div "ID 22564 [PERSON_NAME]-jory agenda Title 69 / 128 Allianssimallin muutokset 202…" at bounding box center [285, 158] width 570 height 316
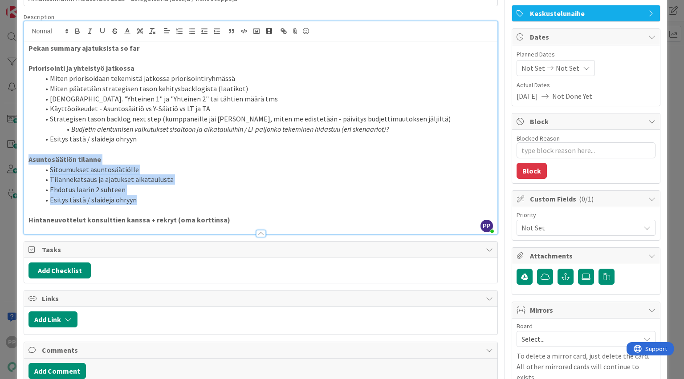
click at [145, 195] on li "Esitys tästä / slaideja ohryyn" at bounding box center [265, 200] width 453 height 10
drag, startPoint x: 148, startPoint y: 201, endPoint x: 28, endPoint y: 158, distance: 127.0
click at [28, 158] on div "Pekan summary ajatuksista so far Priorisointi ja yhteistyö jatkossa Miten prior…" at bounding box center [260, 137] width 473 height 193
click at [28, 158] on strong "Asuntosäätiön tilanne" at bounding box center [64, 159] width 73 height 9
drag, startPoint x: 28, startPoint y: 158, endPoint x: 152, endPoint y: 170, distance: 124.4
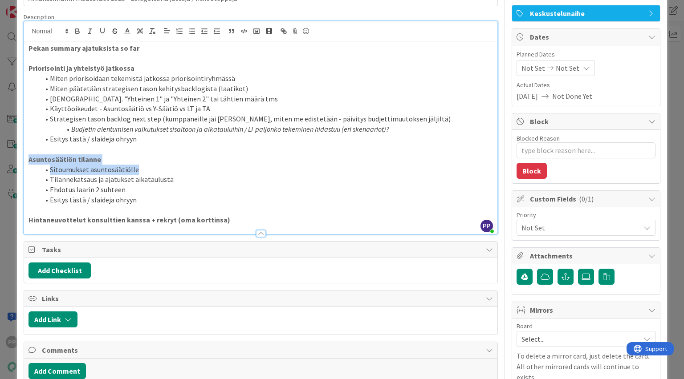
click at [152, 170] on div "Pekan summary ajatuksista so far Priorisointi ja yhteistyö jatkossa Miten prior…" at bounding box center [260, 137] width 473 height 193
drag, startPoint x: 152, startPoint y: 170, endPoint x: 158, endPoint y: 170, distance: 5.3
click at [153, 170] on li "Sitoumukset asuntosäätiölle" at bounding box center [265, 170] width 453 height 10
drag, startPoint x: 158, startPoint y: 170, endPoint x: 145, endPoint y: 170, distance: 12.5
click at [145, 170] on li "Sitoumukset asuntosäätiölle" at bounding box center [265, 170] width 453 height 10
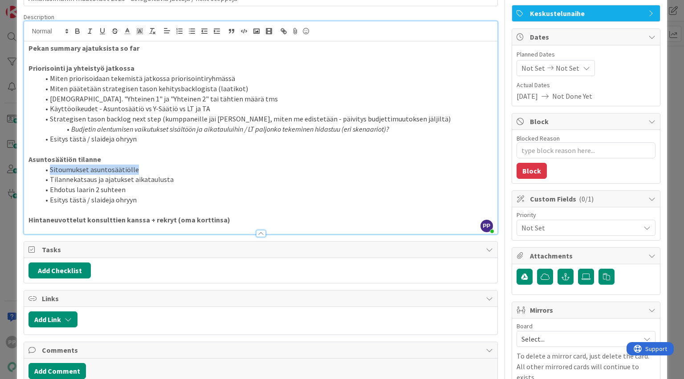
drag, startPoint x: 149, startPoint y: 170, endPoint x: 49, endPoint y: 170, distance: 99.7
click at [49, 170] on li "Sitoumukset asuntosäätiölle" at bounding box center [265, 170] width 453 height 10
drag, startPoint x: 186, startPoint y: 180, endPoint x: 43, endPoint y: 182, distance: 142.4
click at [43, 182] on li "Tilannekatsaus ja ajatukset aikataulusta" at bounding box center [265, 179] width 453 height 10
drag, startPoint x: 138, startPoint y: 190, endPoint x: 43, endPoint y: 193, distance: 95.3
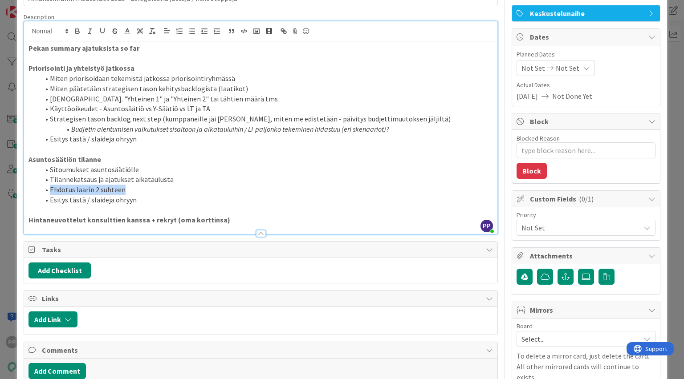
click at [43, 193] on li "Ehdotus laarin 2 suhteen" at bounding box center [265, 190] width 453 height 10
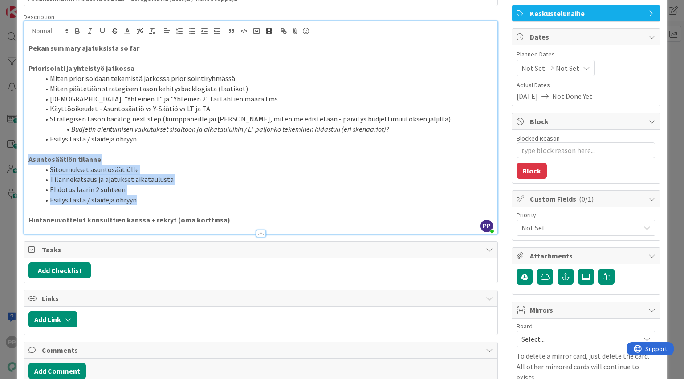
drag, startPoint x: 158, startPoint y: 198, endPoint x: 28, endPoint y: 161, distance: 135.1
click at [28, 161] on div "Pekan summary ajatuksista so far Priorisointi ja yhteistyö jatkossa Miten prior…" at bounding box center [260, 137] width 473 height 193
click at [146, 198] on li "Esitys tästä / slaideja ohryyn" at bounding box center [265, 200] width 453 height 10
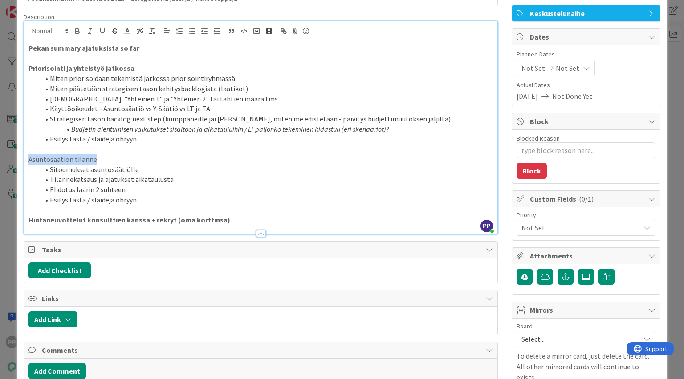
drag, startPoint x: 79, startPoint y: 155, endPoint x: 23, endPoint y: 157, distance: 55.6
click at [23, 157] on div "ID 22564 [PERSON_NAME]-jory agenda Title 69 / 128 Allianssimallin muutokset 202…" at bounding box center [341, 269] width 649 height 632
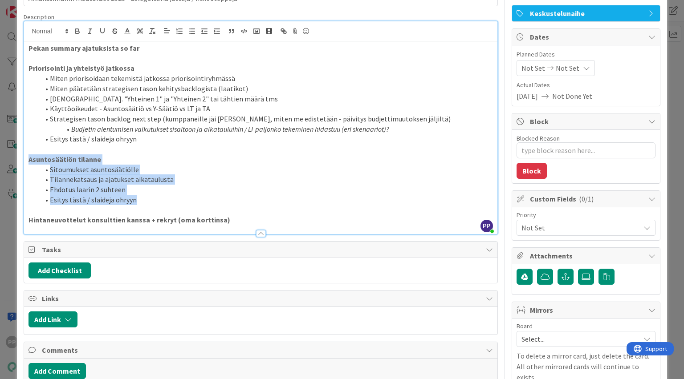
drag, startPoint x: 140, startPoint y: 201, endPoint x: 26, endPoint y: 159, distance: 121.5
click at [26, 159] on div "Pekan summary ajatuksista so far Priorisointi ja yhteistyö jatkossa Miten prior…" at bounding box center [260, 137] width 473 height 193
click at [142, 32] on icon at bounding box center [140, 31] width 8 height 8
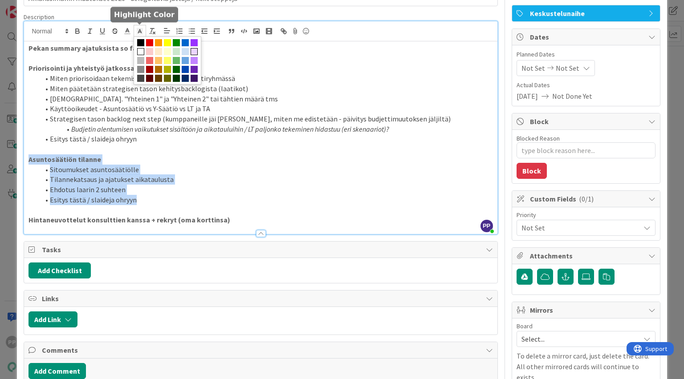
click at [192, 52] on span at bounding box center [193, 51] width 7 height 7
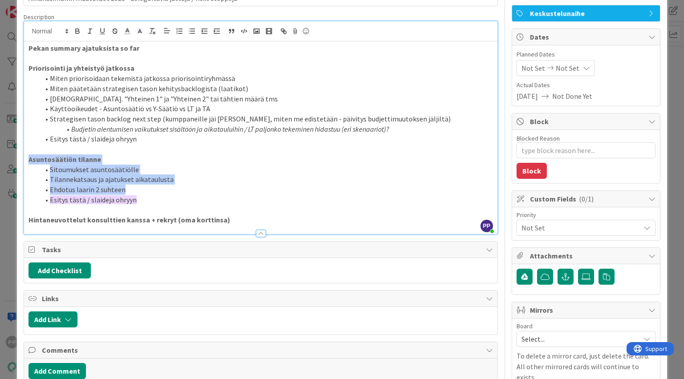
click at [190, 187] on li "Ehdotus laarin 2 suhteen" at bounding box center [265, 190] width 453 height 10
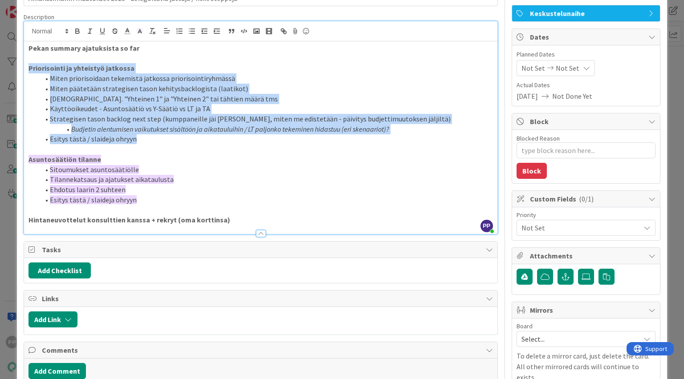
drag, startPoint x: 151, startPoint y: 137, endPoint x: 29, endPoint y: 70, distance: 139.2
click at [29, 70] on div "Pekan summary ajatuksista so far Priorisointi ja yhteistyö jatkossa Miten prior…" at bounding box center [260, 137] width 473 height 193
click at [276, 88] on li "Miten päätetään strategisen tason kehitysbacklogista (laatikot)" at bounding box center [265, 89] width 453 height 10
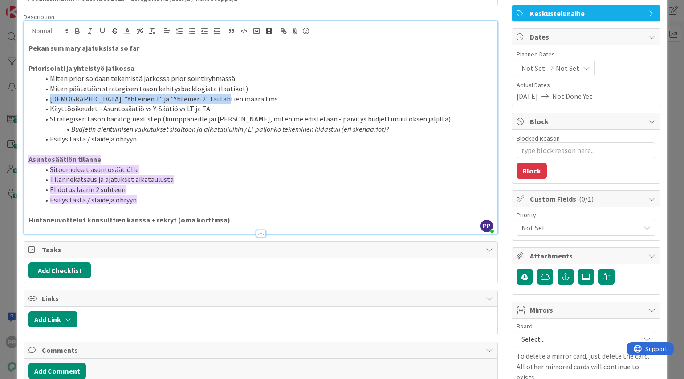
drag, startPoint x: 247, startPoint y: 101, endPoint x: 45, endPoint y: 98, distance: 202.1
click at [45, 98] on li "[DEMOGRAPHIC_DATA]. "Yhteinen 1" ja "Yhteinen 2" tai tähtien määrä tms" at bounding box center [265, 99] width 453 height 10
drag, startPoint x: 218, startPoint y: 109, endPoint x: 101, endPoint y: 108, distance: 116.2
click at [101, 108] on li "Käyttöoikeudet - Asuntosäätiö vs Y-Säätiö vs LT ja TA" at bounding box center [265, 109] width 453 height 10
click at [208, 107] on li "Käyttöoikeudet - Asuntosäätiö vs Y-Säätiö vs LT ja TA" at bounding box center [265, 109] width 453 height 10
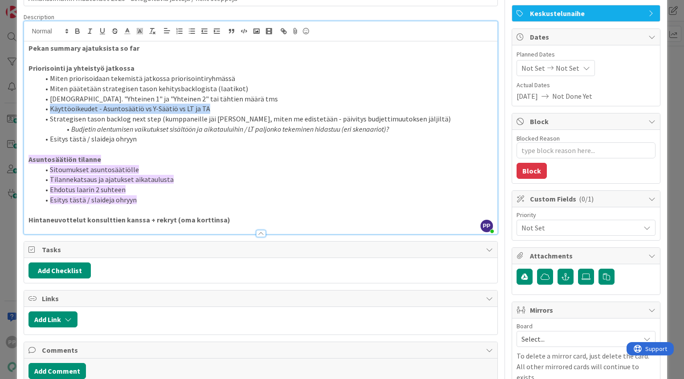
drag, startPoint x: 219, startPoint y: 110, endPoint x: 49, endPoint y: 110, distance: 170.0
click at [49, 110] on li "Käyttöoikeudet - Asuntosäätiö vs Y-Säätiö vs LT ja TA" at bounding box center [265, 109] width 453 height 10
drag, startPoint x: 214, startPoint y: 106, endPoint x: 43, endPoint y: 109, distance: 171.4
click at [43, 109] on li "Käyttöoikeudet - Asuntosäätiö vs Y-Säätiö vs LT ja TA" at bounding box center [265, 109] width 453 height 10
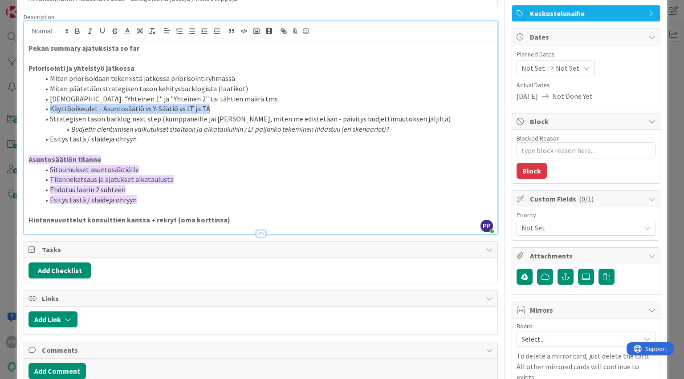
click at [50, 107] on li "Käyttöoikeudet - Asuntosäätiö vs Y-Säätiö vs LT ja TA" at bounding box center [265, 109] width 453 height 10
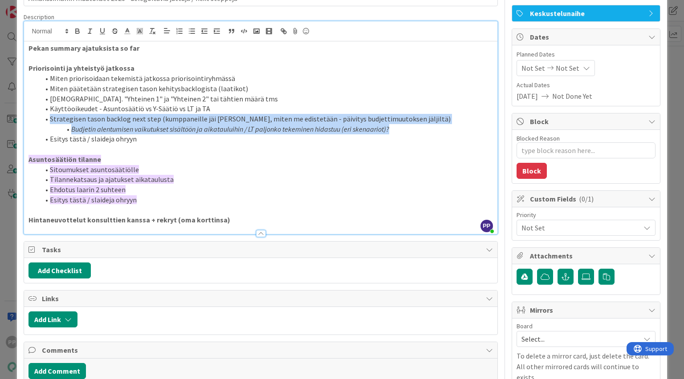
drag, startPoint x: 50, startPoint y: 117, endPoint x: 399, endPoint y: 125, distance: 349.4
click at [399, 124] on ol "Miten priorisoidaan tekemistä jatkossa priorisointiryhmässä Miten päätetään str…" at bounding box center [260, 108] width 464 height 71
click at [416, 118] on li "Strategisen tason backlog next step (kumppaneille jäi [PERSON_NAME], miten me e…" at bounding box center [265, 119] width 453 height 10
click at [421, 119] on li "Strategisen tason backlog next step (kumppaneille jäi [PERSON_NAME], miten me e…" at bounding box center [265, 119] width 453 height 10
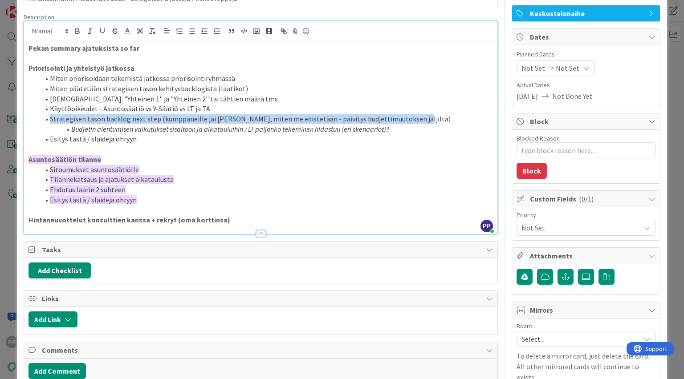
drag, startPoint x: 422, startPoint y: 118, endPoint x: 40, endPoint y: 118, distance: 382.7
click at [40, 118] on li "Strategisen tason backlog next step (kumppaneille jäi [PERSON_NAME], miten me e…" at bounding box center [265, 119] width 453 height 10
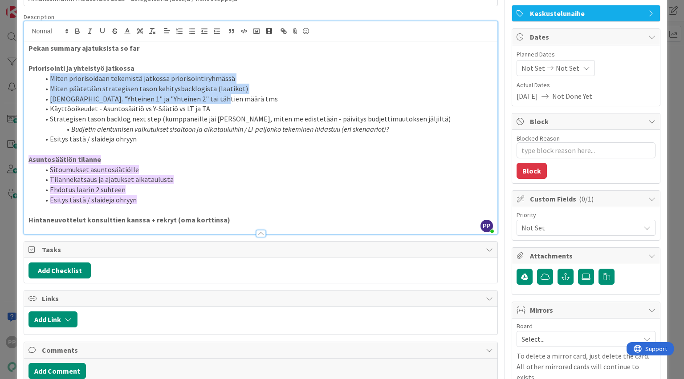
drag, startPoint x: 50, startPoint y: 80, endPoint x: 333, endPoint y: 98, distance: 283.6
click at [333, 98] on ol "Miten priorisoidaan tekemistä jatkossa priorisointiryhmässä Miten päätetään str…" at bounding box center [260, 108] width 464 height 71
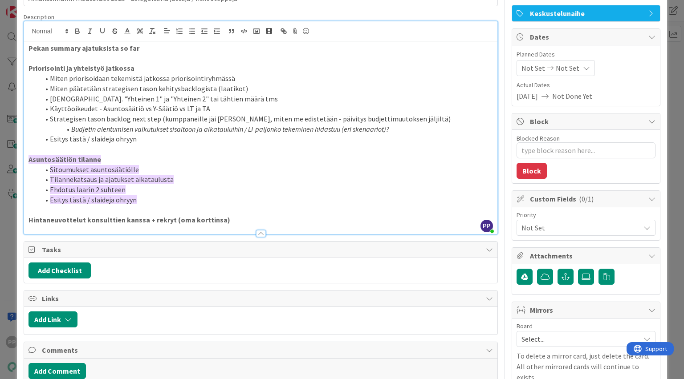
click at [299, 107] on li "Käyttöoikeudet - Asuntosäätiö vs Y-Säätiö vs LT ja TA" at bounding box center [265, 109] width 453 height 10
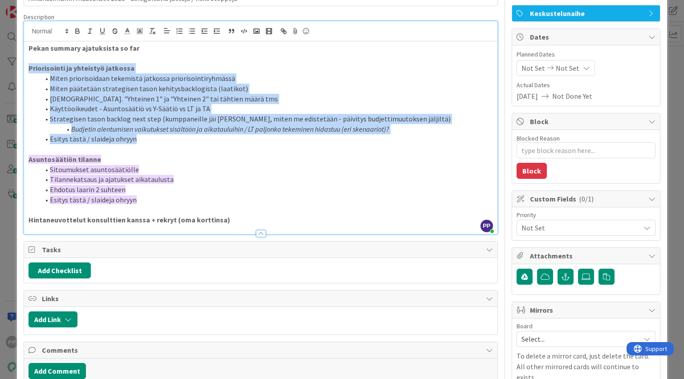
drag, startPoint x: 141, startPoint y: 141, endPoint x: 28, endPoint y: 69, distance: 133.6
click at [28, 69] on div "Pekan summary ajatuksista so far Priorisointi ja yhteistyö jatkossa Miten prior…" at bounding box center [260, 137] width 473 height 193
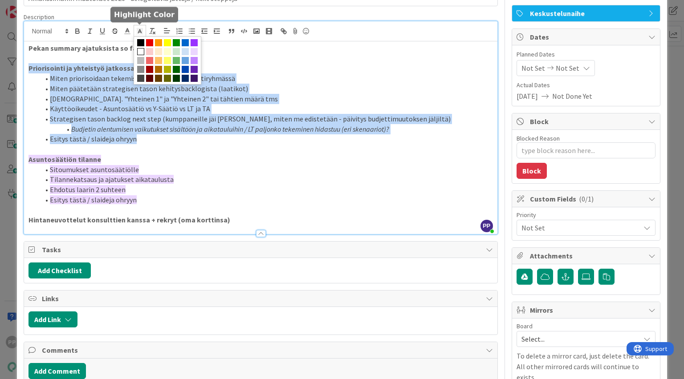
click at [138, 30] on icon at bounding box center [140, 31] width 8 height 8
click at [194, 50] on span at bounding box center [193, 51] width 7 height 7
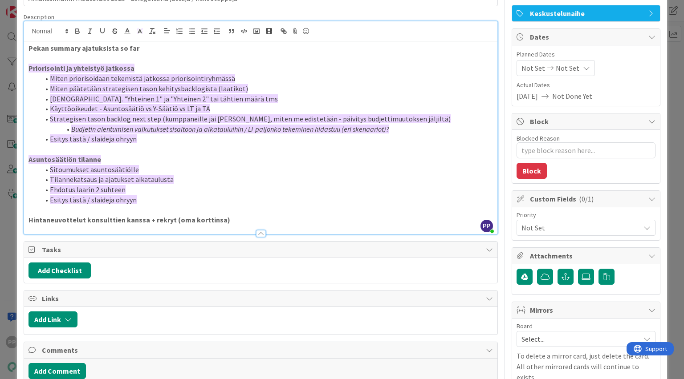
click at [202, 161] on p "Asuntosäätiön tilanne" at bounding box center [260, 159] width 464 height 10
drag, startPoint x: 202, startPoint y: 202, endPoint x: 202, endPoint y: 191, distance: 11.6
click at [202, 200] on li "Esitys tästä / slaideja ohryyn" at bounding box center [265, 200] width 453 height 10
drag, startPoint x: 155, startPoint y: 52, endPoint x: 6, endPoint y: 0, distance: 157.8
click at [0, 4] on div "ID 22564 [PERSON_NAME]-jory agenda Title 69 / 128 Allianssimallin muutokset 202…" at bounding box center [342, 189] width 684 height 379
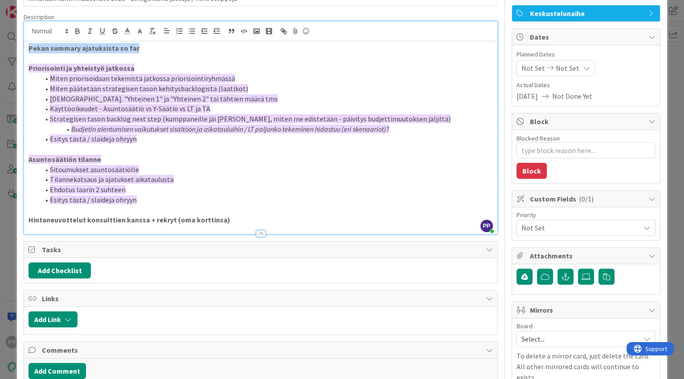
scroll to position [58, 0]
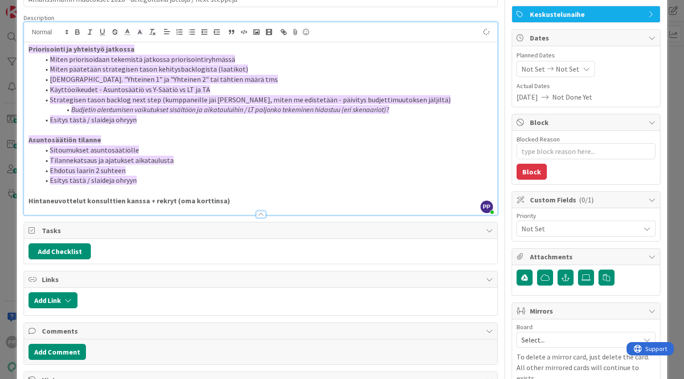
type textarea "x"
click at [99, 112] on em "Budjetin alentumisen vaikutukset sisältöön ja aikatauluihin / LT paljonko tekem…" at bounding box center [230, 109] width 318 height 9
click at [154, 116] on li "Esitys tästä / slaideja ohryyn" at bounding box center [265, 120] width 453 height 10
click at [261, 194] on p at bounding box center [260, 191] width 464 height 10
click at [265, 194] on p at bounding box center [260, 191] width 464 height 10
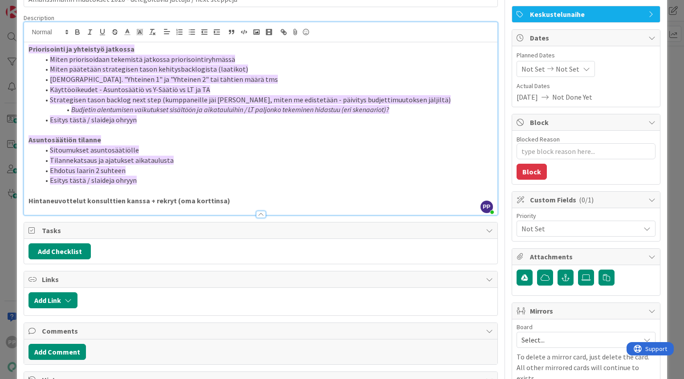
click at [267, 199] on p "Hintaneuvottelut konsulttien kanssa + rekryt (oma korttinsa)" at bounding box center [260, 201] width 464 height 10
click at [310, 121] on li "Esitys tästä / slaideja ohryyn" at bounding box center [265, 120] width 453 height 10
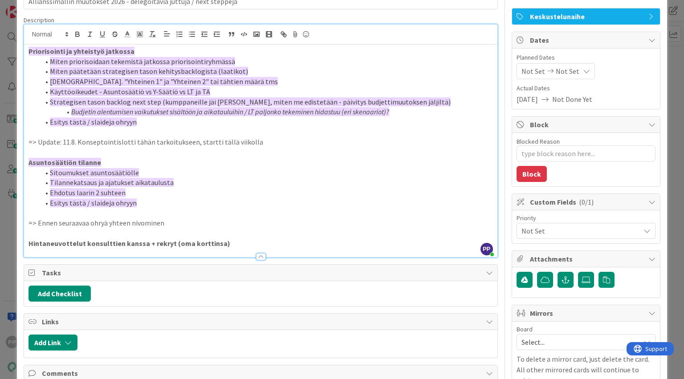
scroll to position [56, 0]
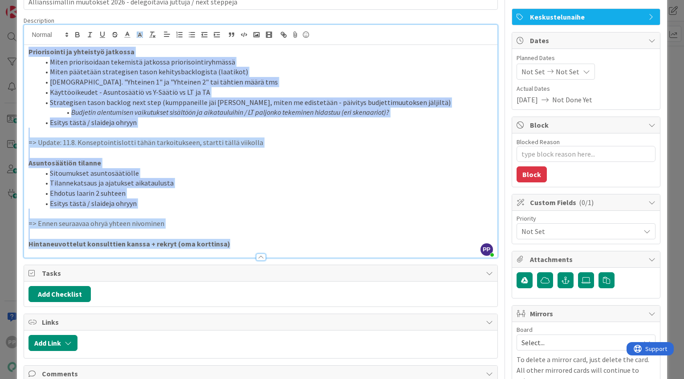
click at [139, 37] on rect at bounding box center [139, 37] width 0 height 0
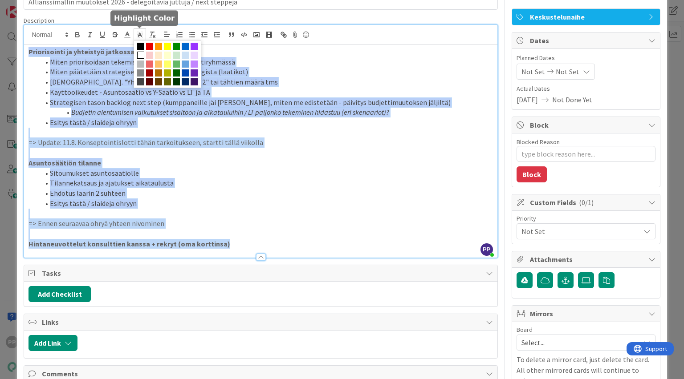
click at [140, 55] on span at bounding box center [140, 55] width 7 height 7
click at [150, 55] on span at bounding box center [149, 55] width 7 height 7
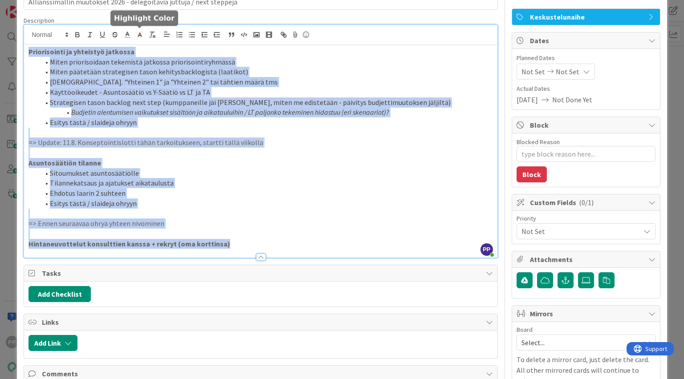
click at [142, 33] on icon at bounding box center [140, 35] width 8 height 8
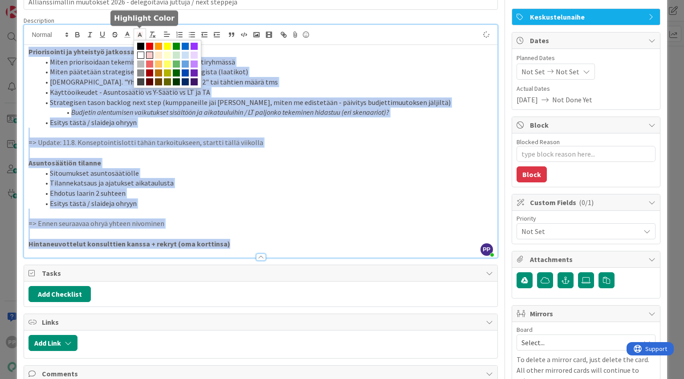
click at [142, 52] on span at bounding box center [140, 55] width 7 height 7
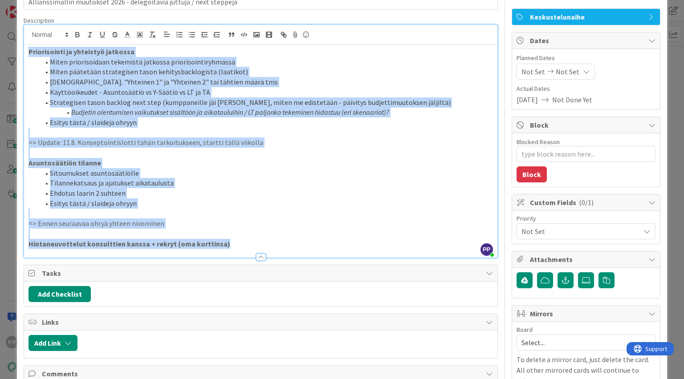
click at [156, 98] on li "Strategisen tason backlog next step (kumppaneille jäi [PERSON_NAME], miten me e…" at bounding box center [265, 102] width 453 height 10
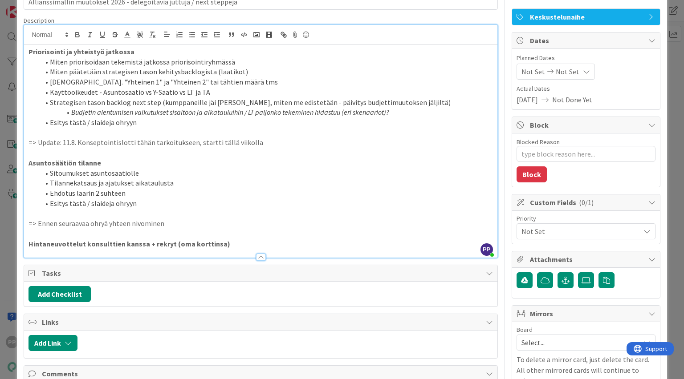
click at [157, 128] on p at bounding box center [260, 133] width 464 height 10
click at [179, 207] on li "Esitys tästä / slaideja ohryyn" at bounding box center [265, 203] width 453 height 10
click at [190, 224] on p "=> Ennen seuraavaa ohryä yhteen nivominen" at bounding box center [260, 224] width 464 height 10
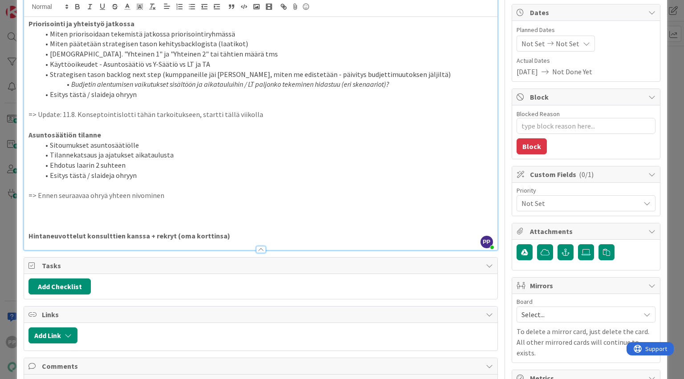
scroll to position [84, 0]
click at [225, 233] on p "Hintaneuvottelut konsulttien kanssa + rekryt (oma korttinsa)" at bounding box center [260, 236] width 464 height 10
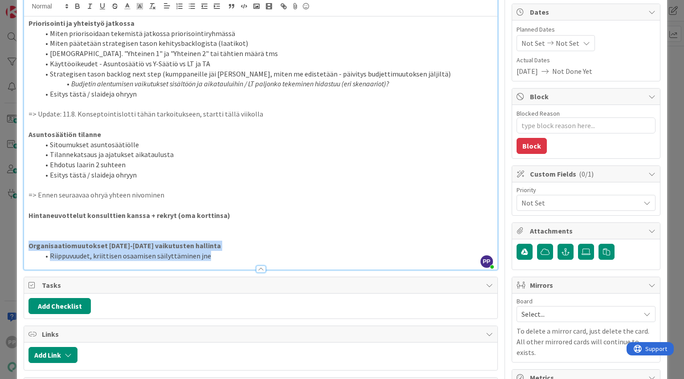
drag, startPoint x: 246, startPoint y: 258, endPoint x: 1, endPoint y: 244, distance: 244.7
click at [1, 244] on div "ID 22564 [PERSON_NAME]-jory agenda Title 69 / 128 Allianssimallin muutokset 202…" at bounding box center [342, 189] width 684 height 379
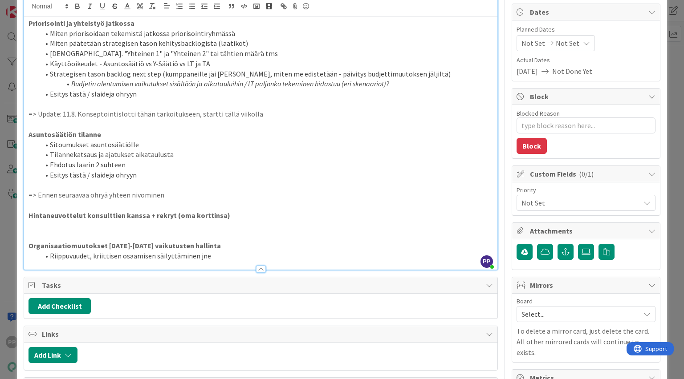
click at [69, 238] on p at bounding box center [260, 236] width 464 height 10
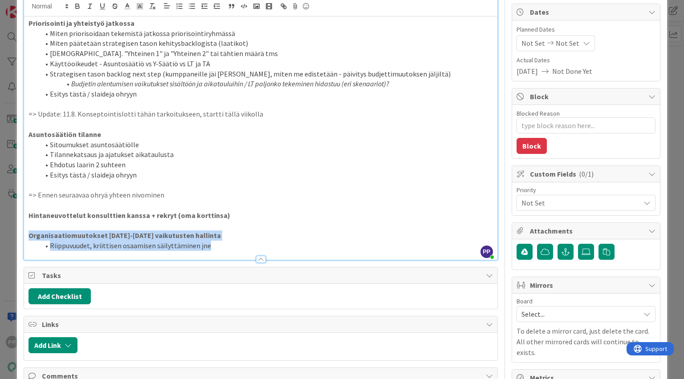
click at [269, 241] on li "Riippuvuudet, kriittisen osaamisen säilyttäminen jne" at bounding box center [265, 246] width 453 height 10
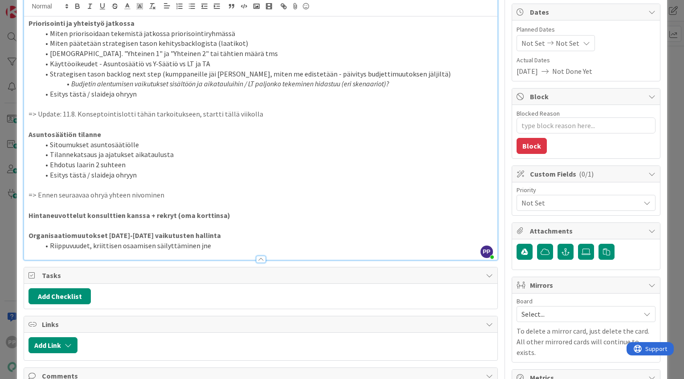
click at [271, 244] on li "Riippuvuudet, kriittisen osaamisen säilyttäminen jne" at bounding box center [265, 246] width 453 height 10
click at [329, 248] on li "Riippuvuudet, kriittisen osaamisen säilyttäminen jne" at bounding box center [265, 246] width 453 height 10
click at [365, 244] on li "Riippuvuudet, kriittisen osaamisen säilyttäminen jne" at bounding box center [265, 246] width 453 height 10
click at [365, 246] on li "Riippuvuudet, kriittisen osaamisen säilyttäminen jne" at bounding box center [265, 246] width 453 height 10
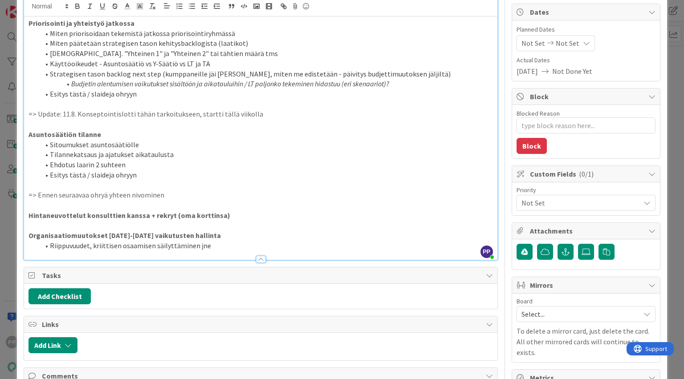
click at [366, 244] on li "Riippuvuudet, kriittisen osaamisen säilyttäminen jne" at bounding box center [265, 246] width 453 height 10
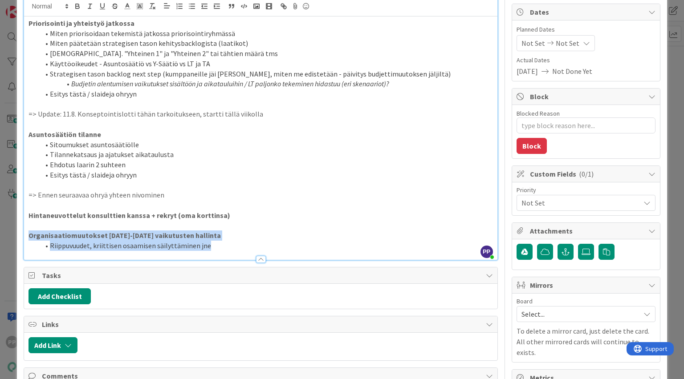
drag, startPoint x: 279, startPoint y: 247, endPoint x: 28, endPoint y: 234, distance: 251.3
click at [27, 237] on div "Priorisointi ja yhteistyö jatkossa Miten priorisoidaan tekemistä jatkossa prior…" at bounding box center [260, 137] width 473 height 243
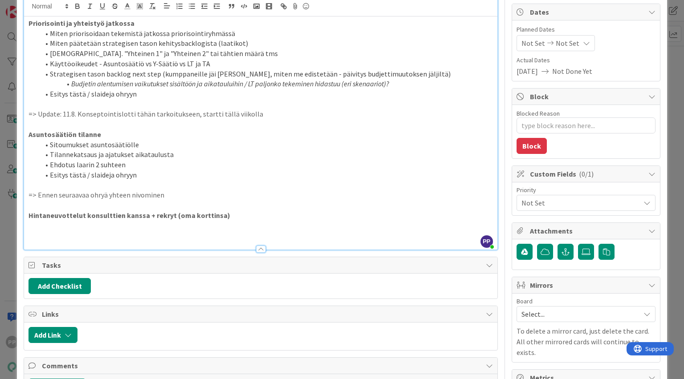
click at [43, 204] on p at bounding box center [260, 205] width 464 height 10
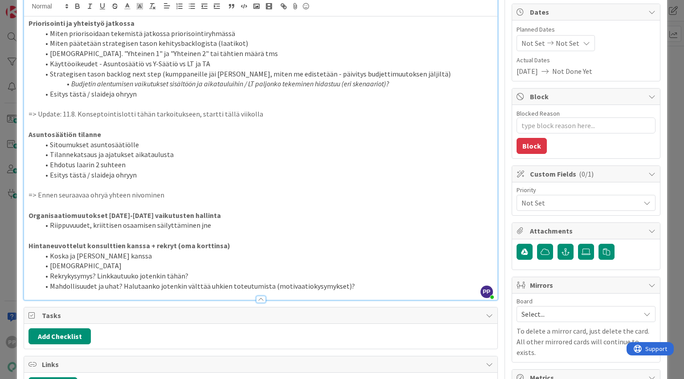
click at [235, 186] on p at bounding box center [260, 185] width 464 height 10
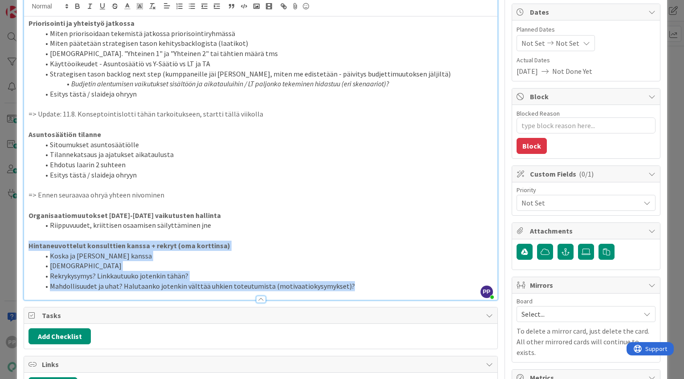
drag, startPoint x: 381, startPoint y: 286, endPoint x: 27, endPoint y: 244, distance: 356.8
click at [27, 244] on div "Priorisointi ja yhteistyö jatkossa Miten priorisoidaan tekemistä jatkossa prior…" at bounding box center [260, 157] width 473 height 283
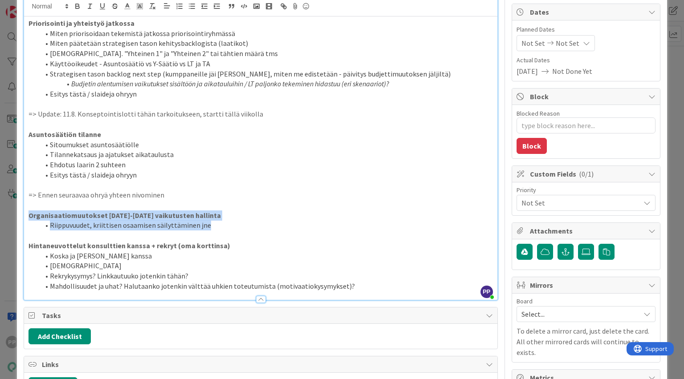
drag, startPoint x: 245, startPoint y: 219, endPoint x: 0, endPoint y: 219, distance: 245.2
click at [0, 219] on div "ID 22564 [PERSON_NAME]-jory agenda Title 69 / 128 Allianssimallin muutokset 202…" at bounding box center [342, 189] width 684 height 379
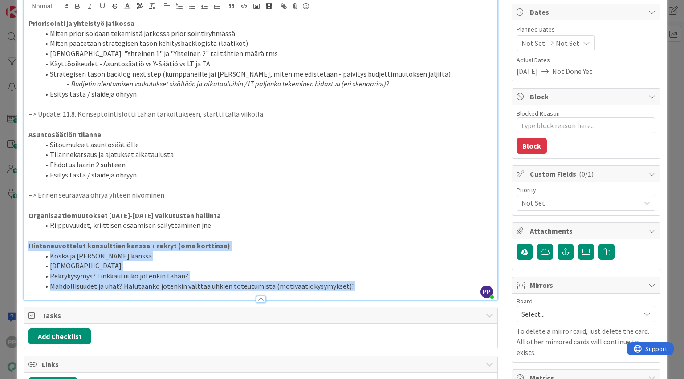
drag, startPoint x: 354, startPoint y: 286, endPoint x: 23, endPoint y: 242, distance: 334.0
click at [23, 242] on div "ID 22564 [PERSON_NAME]-jory agenda Title 69 / 128 Allianssimallin muutokset 202…" at bounding box center [341, 289] width 649 height 723
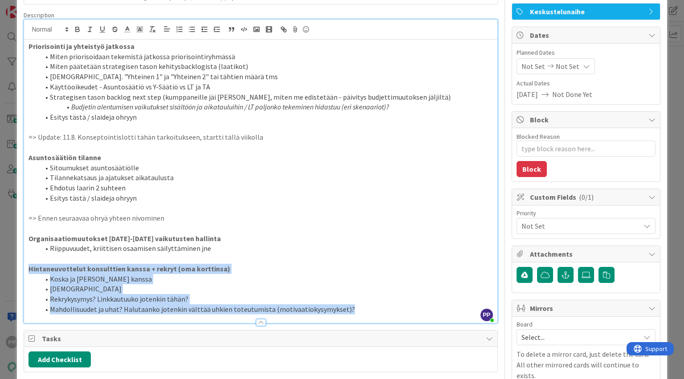
scroll to position [49, 0]
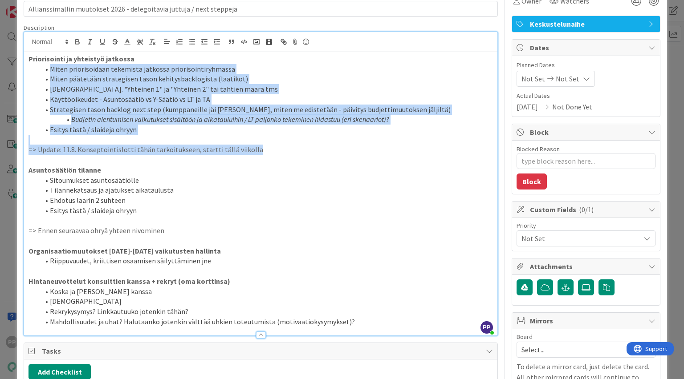
drag, startPoint x: 266, startPoint y: 147, endPoint x: 0, endPoint y: 65, distance: 278.7
click at [0, 65] on div "ID 22564 [PERSON_NAME]-jory agenda Title 69 / 128 Allianssimallin muutokset 202…" at bounding box center [342, 189] width 684 height 379
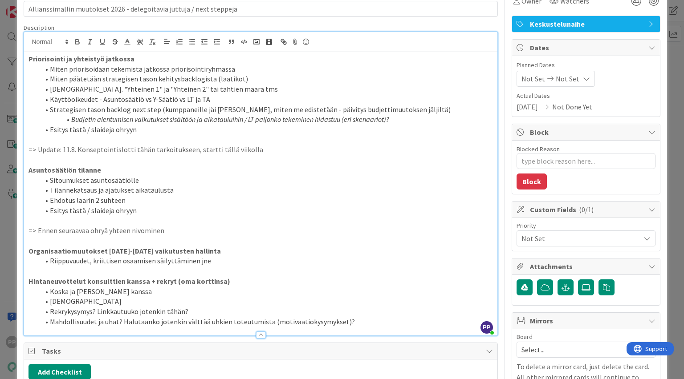
click at [312, 172] on p "Asuntosäätiön tilanne" at bounding box center [260, 170] width 464 height 10
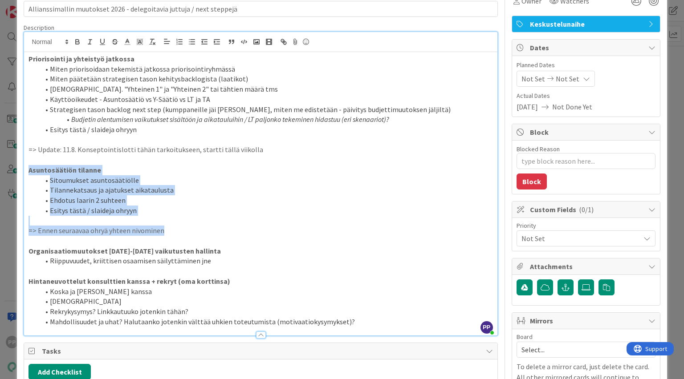
drag, startPoint x: 193, startPoint y: 230, endPoint x: 13, endPoint y: 170, distance: 188.9
click at [13, 170] on div "ID 22564 [PERSON_NAME]-jory agenda Title 69 / 128 Allianssimallin muutokset 202…" at bounding box center [342, 189] width 684 height 379
click at [172, 230] on p "=> Ennen seuraavaa ohryä yhteen nivominen" at bounding box center [260, 231] width 464 height 10
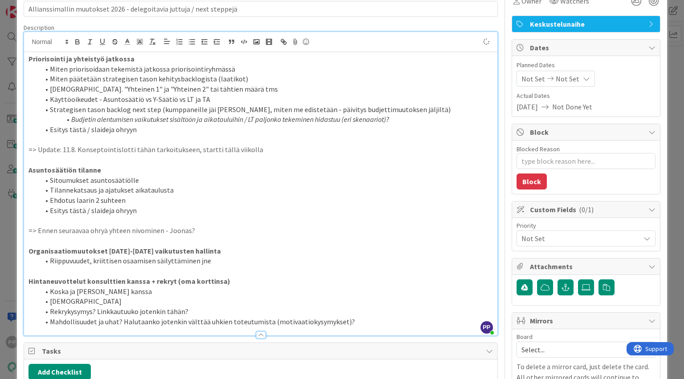
drag, startPoint x: 321, startPoint y: 136, endPoint x: 321, endPoint y: 141, distance: 4.9
click at [321, 137] on p at bounding box center [260, 140] width 464 height 10
click at [156, 140] on p at bounding box center [260, 140] width 464 height 10
click at [21, 139] on div "ID 22564 [PERSON_NAME]-jory agenda Title 69 / 128 Allianssimallin muutokset 202…" at bounding box center [341, 325] width 649 height 723
click at [120, 24] on div "Description" at bounding box center [261, 28] width 474 height 8
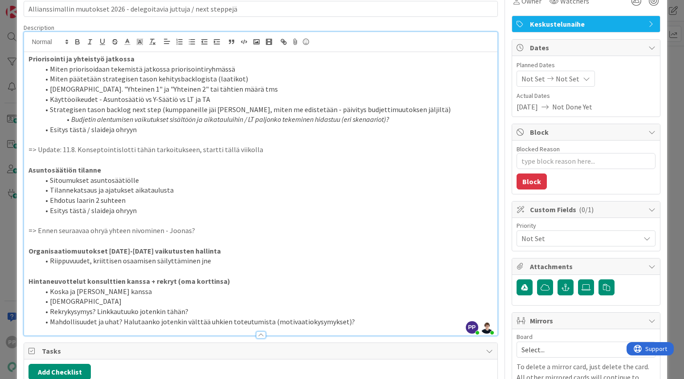
click at [47, 25] on span "Description" at bounding box center [39, 28] width 31 height 8
click at [23, 16] on div "ID 22564 [PERSON_NAME]-jory agenda Title 69 / 128 Allianssimallin muutokset 202…" at bounding box center [341, 325] width 649 height 723
click at [15, 30] on div "ID 22564 [PERSON_NAME]-jory agenda Title 69 / 128 Allianssimallin muutokset 202…" at bounding box center [342, 189] width 684 height 379
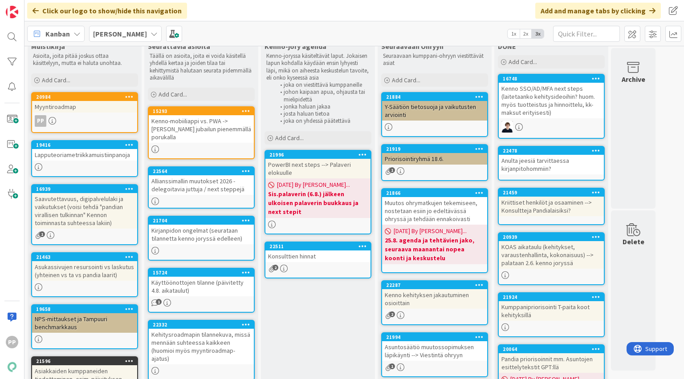
scroll to position [36, 0]
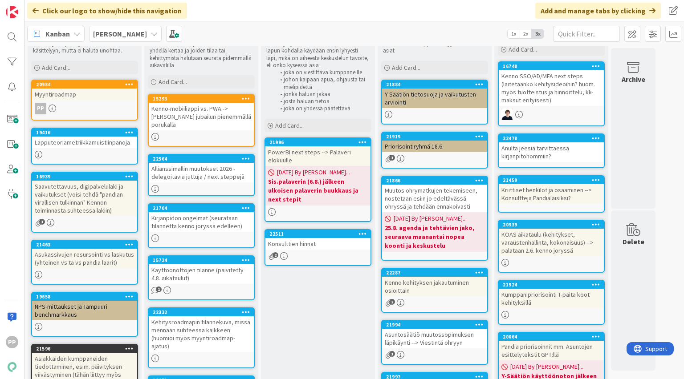
click at [301, 238] on div "Konsulttien hinnat" at bounding box center [317, 244] width 105 height 12
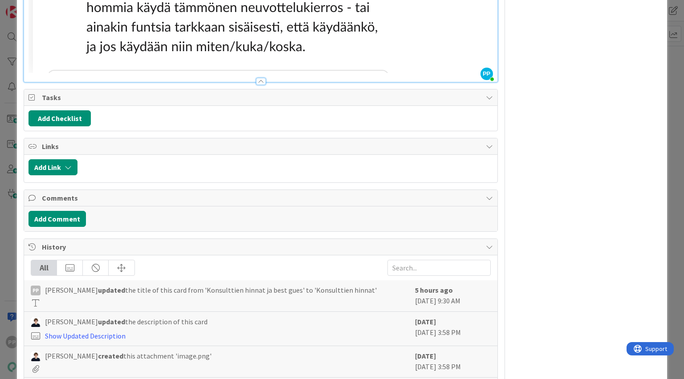
scroll to position [854, 0]
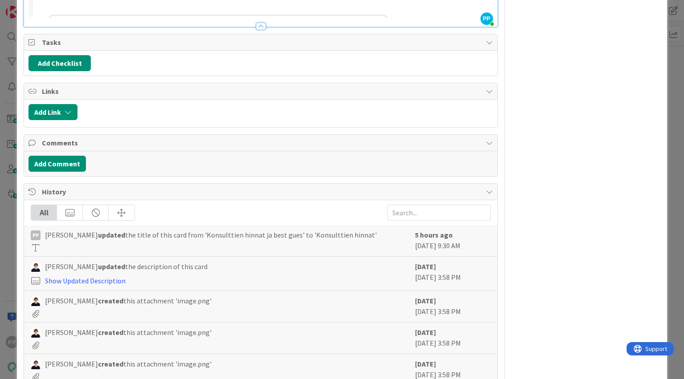
drag, startPoint x: 11, startPoint y: 201, endPoint x: 150, endPoint y: 217, distance: 140.7
click at [11, 201] on div "ID 22511 [PERSON_NAME]-jory agenda Title 18 / 128 Konsulttien hinnat Descriptio…" at bounding box center [342, 189] width 684 height 379
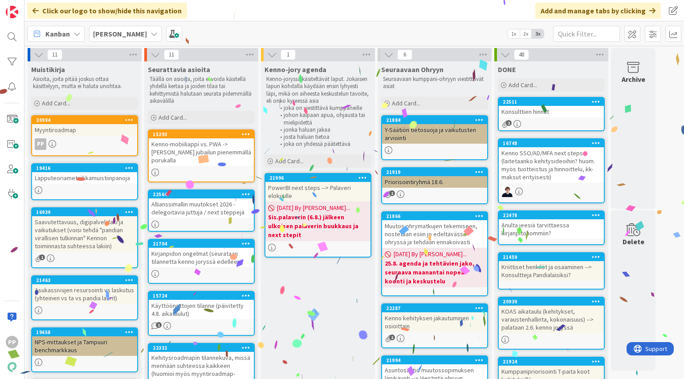
scroll to position [36, 0]
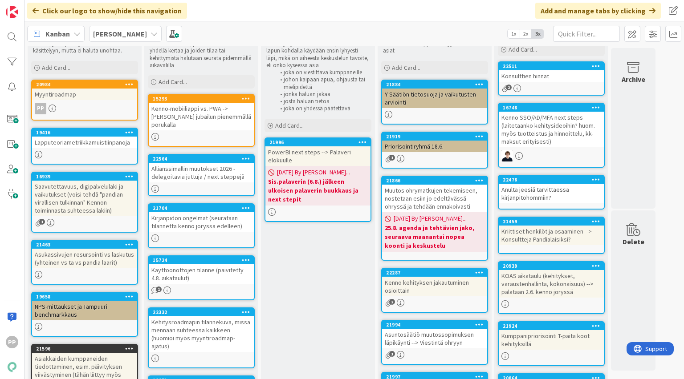
click at [347, 158] on div "PowerBI next steps --> Palaveri elokuulle" at bounding box center [317, 156] width 105 height 20
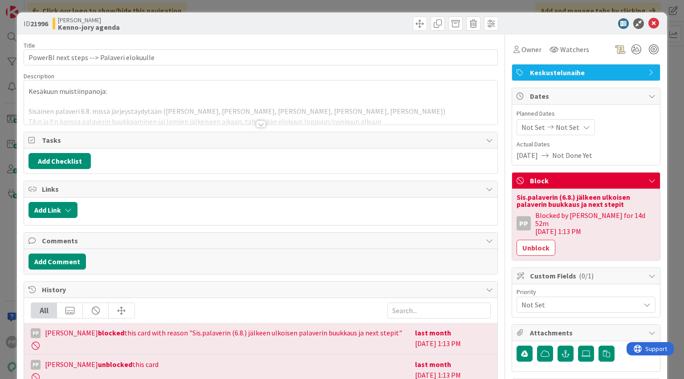
click at [224, 115] on div at bounding box center [260, 113] width 473 height 23
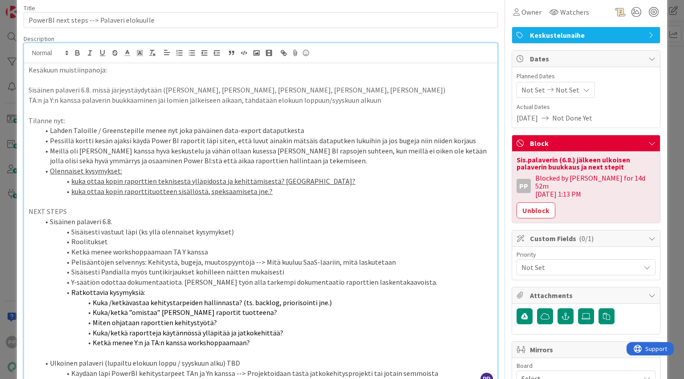
scroll to position [107, 0]
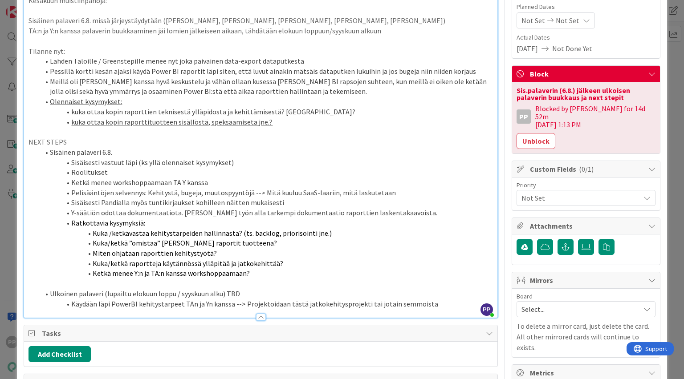
click at [155, 164] on li "Sisäisesti vastuut läpi (ks yllä olennaiset kysymykset)" at bounding box center [265, 163] width 453 height 10
click at [137, 81] on li "Meillä oli [PERSON_NAME] kanssa hyvä keskustelu ja vähän ollaan kusessa [PERSON…" at bounding box center [265, 87] width 453 height 20
click at [116, 139] on p "NEXT STEPS" at bounding box center [260, 142] width 464 height 10
click at [21, 102] on div "ID 21996 [PERSON_NAME]-jory agenda Title 41 / 128 PowerBI next steps --> Palave…" at bounding box center [341, 311] width 649 height 811
click at [13, 113] on div "ID 21996 [PERSON_NAME]-jory agenda Title 41 / 128 PowerBI next steps --> Palave…" at bounding box center [342, 189] width 684 height 379
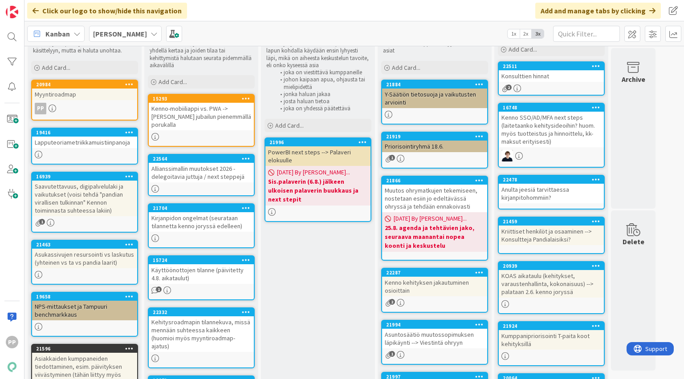
click at [318, 158] on div "PowerBI next steps --> Palaveri elokuulle" at bounding box center [317, 156] width 105 height 20
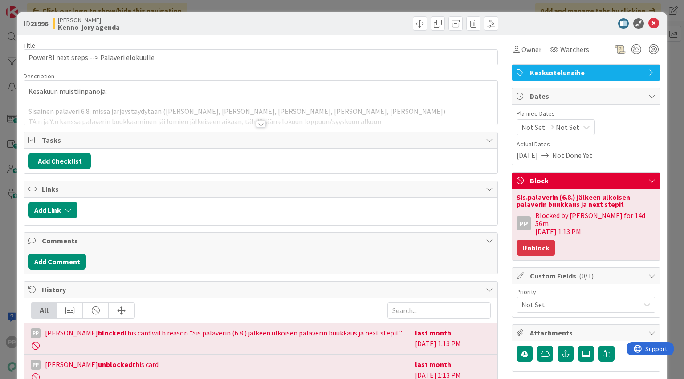
click at [535, 245] on button "Unblock" at bounding box center [535, 248] width 39 height 16
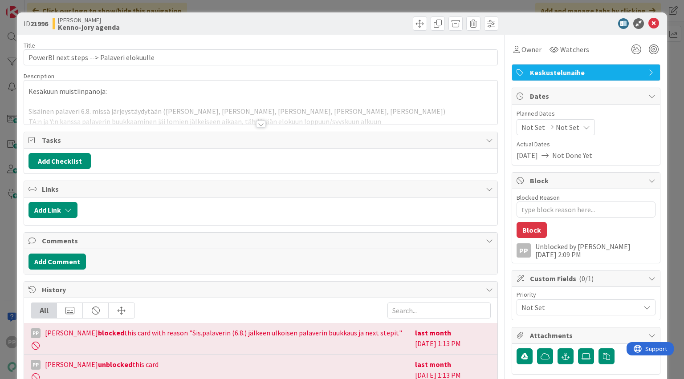
type textarea "x"
click at [88, 103] on div at bounding box center [260, 113] width 473 height 23
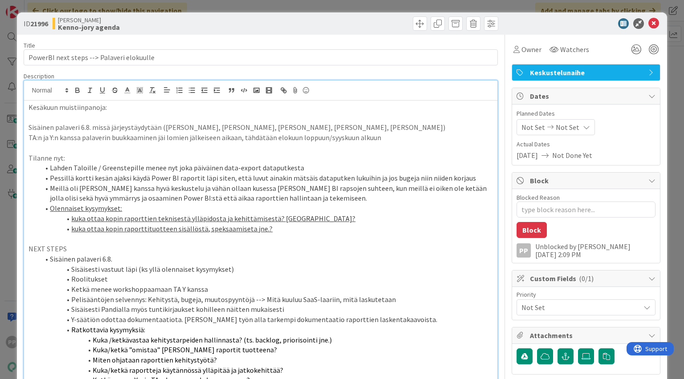
click at [30, 104] on p "Kesäkuun muistiinpanoja:" at bounding box center [260, 107] width 464 height 10
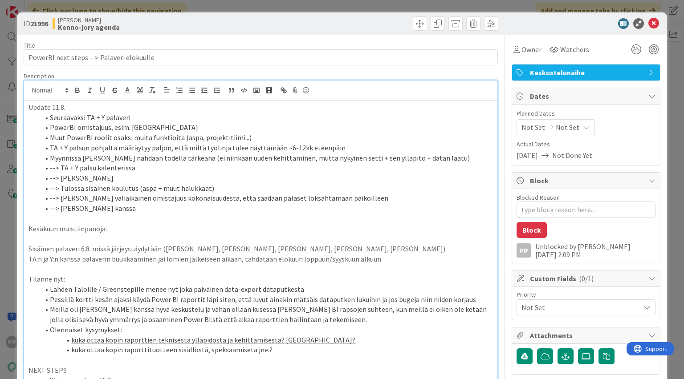
click at [284, 207] on li "--> [PERSON_NAME] kanssa" at bounding box center [265, 208] width 453 height 10
click at [289, 211] on li "--> [PERSON_NAME] kanssa" at bounding box center [265, 208] width 453 height 10
click at [291, 212] on li "--> [PERSON_NAME] kanssa" at bounding box center [265, 208] width 453 height 10
click at [291, 215] on p at bounding box center [260, 219] width 464 height 10
click at [274, 30] on div at bounding box center [380, 23] width 235 height 14
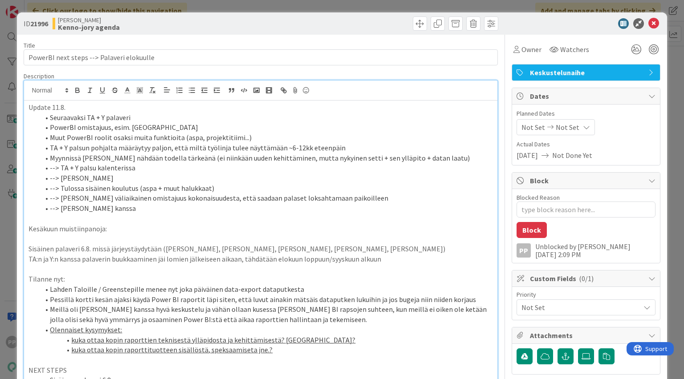
click at [272, 7] on div "ID 21996 [PERSON_NAME]-jory agenda Title 41 / 128 PowerBI next steps --> Palave…" at bounding box center [342, 189] width 684 height 379
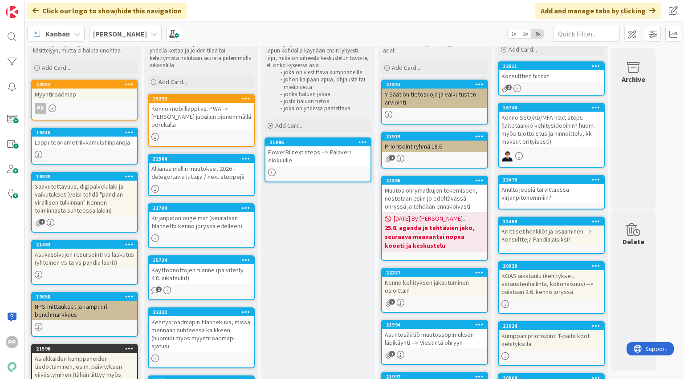
click at [285, 14] on div "Click our logo to show/hide this navigation Add and manage tabs by clicking" at bounding box center [353, 10] width 659 height 21
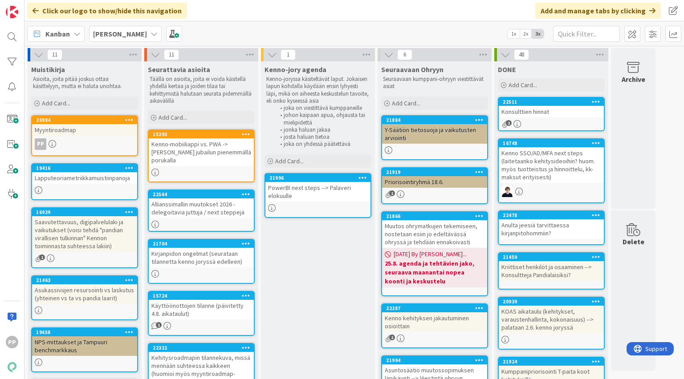
click at [268, 33] on div "Kanban [PERSON_NAME] 1x 2x 3x" at bounding box center [353, 33] width 659 height 24
click at [269, 32] on div "Kanban [PERSON_NAME] 1x 2x 3x" at bounding box center [353, 33] width 659 height 24
click at [269, 29] on div "Kanban [PERSON_NAME] 1x 2x 3x" at bounding box center [353, 33] width 659 height 24
drag, startPoint x: 332, startPoint y: 280, endPoint x: 344, endPoint y: 278, distance: 13.1
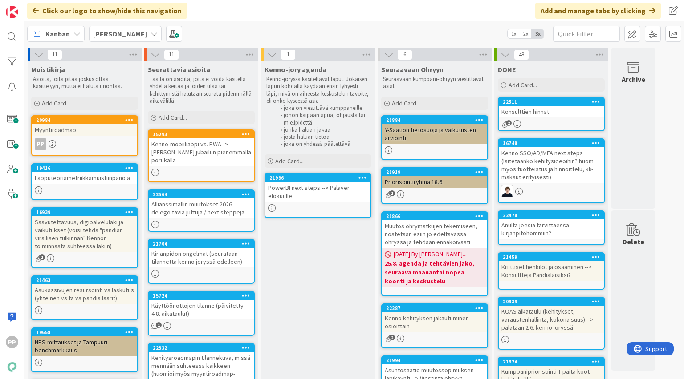
click at [347, 199] on div "PowerBI next steps --> Palaveri elokuulle" at bounding box center [317, 192] width 105 height 20
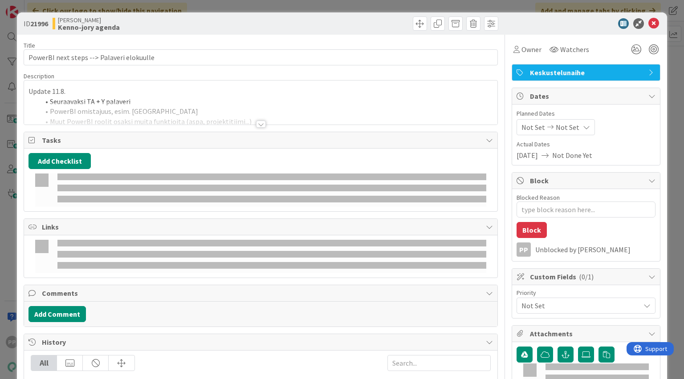
type textarea "x"
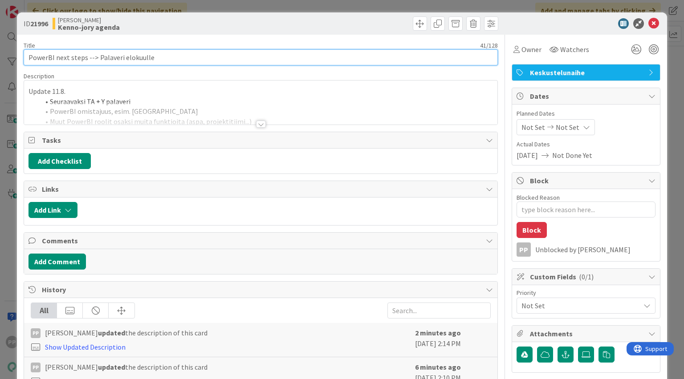
drag, startPoint x: 85, startPoint y: 57, endPoint x: 552, endPoint y: 76, distance: 467.7
click at [552, 76] on div "Title 41 / 128 PowerBI next steps --> Palaveri elokuulle Description Update 11.…" at bounding box center [342, 338] width 636 height 606
type input "PowerBI next steps"
type textarea "x"
type input "PowerBI next steps (omistajuus,"
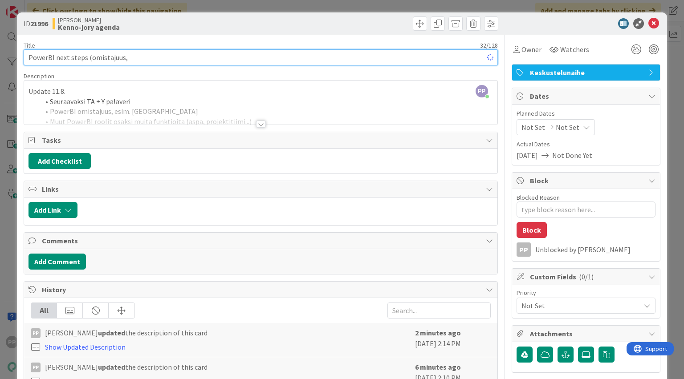
type textarea "x"
type input "PowerBI next steps (omistajuus, ta+y projekti jne)"
type textarea "x"
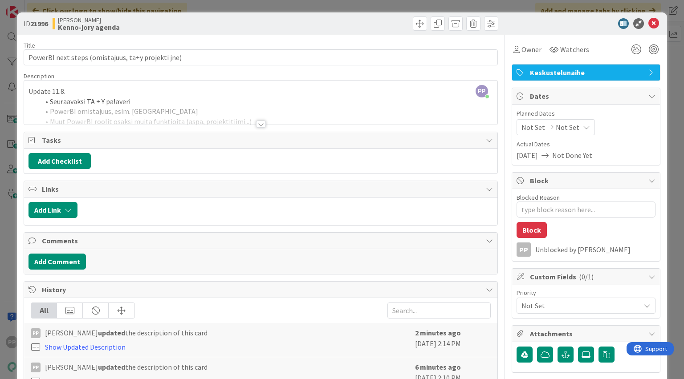
click at [108, 44] on div "Title 50 / 128" at bounding box center [261, 45] width 474 height 8
click at [175, 5] on div "ID 21996 [PERSON_NAME]-jory agenda Title 50 / 128 PowerBI next steps (omistajuu…" at bounding box center [342, 189] width 684 height 379
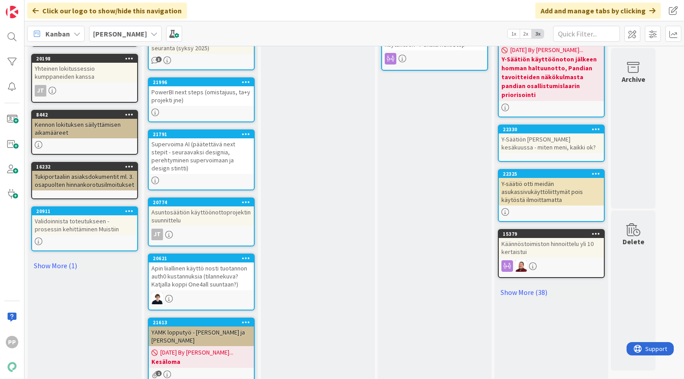
scroll to position [407, 0]
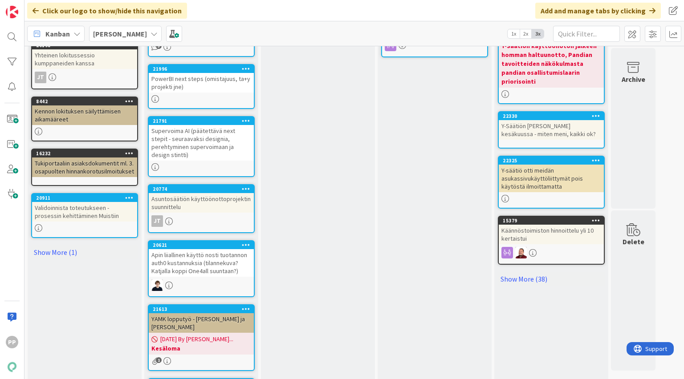
click at [285, 267] on div "Kenno-jory agenda Kenno-joryssa käsiteltävät laput. Jokaisen lapun kohdalla käy…" at bounding box center [318, 64] width 114 height 820
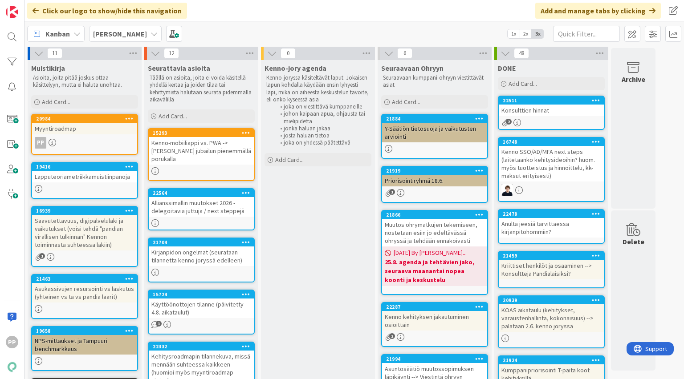
scroll to position [0, 0]
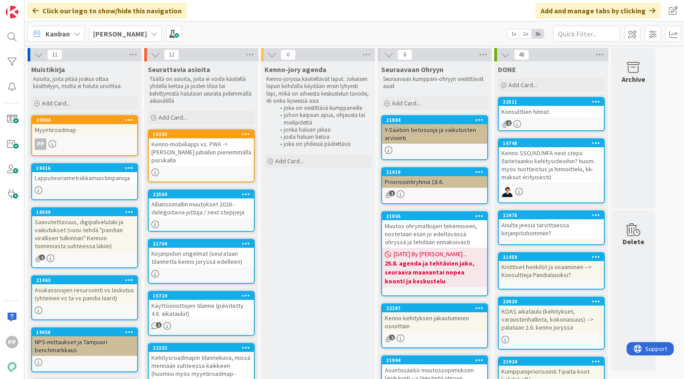
click at [224, 11] on div "Click our logo to show/hide this navigation Add and manage tabs by clicking" at bounding box center [353, 10] width 659 height 21
